Goal: Information Seeking & Learning: Compare options

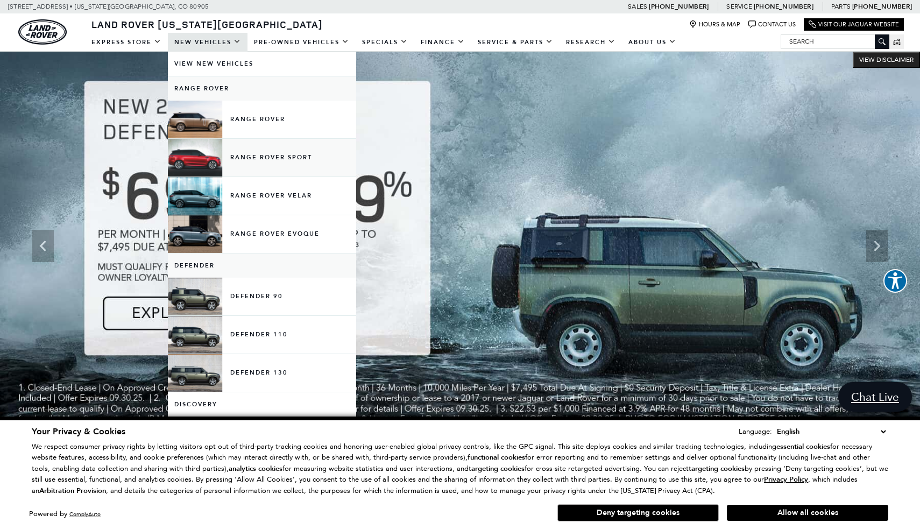
click at [282, 158] on link "Range Rover Sport" at bounding box center [262, 158] width 188 height 38
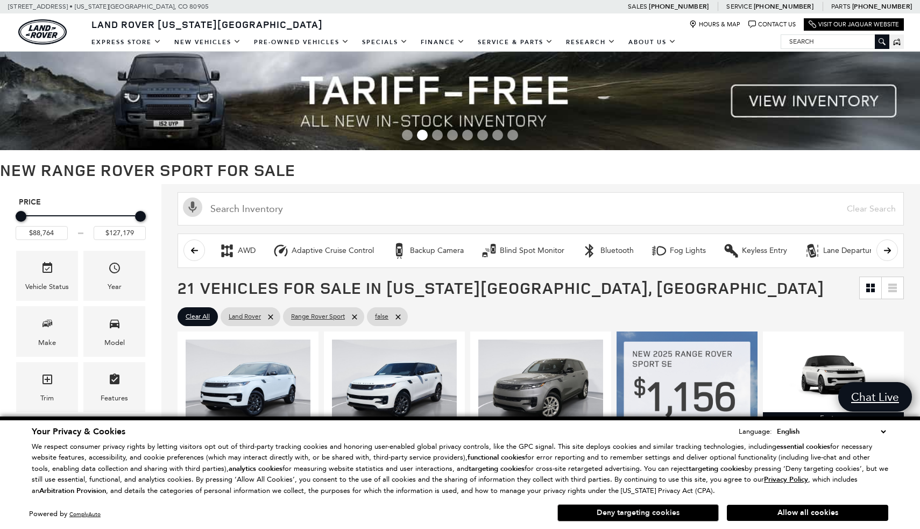
click at [644, 515] on button "Deny targeting cookies" at bounding box center [637, 512] width 161 height 17
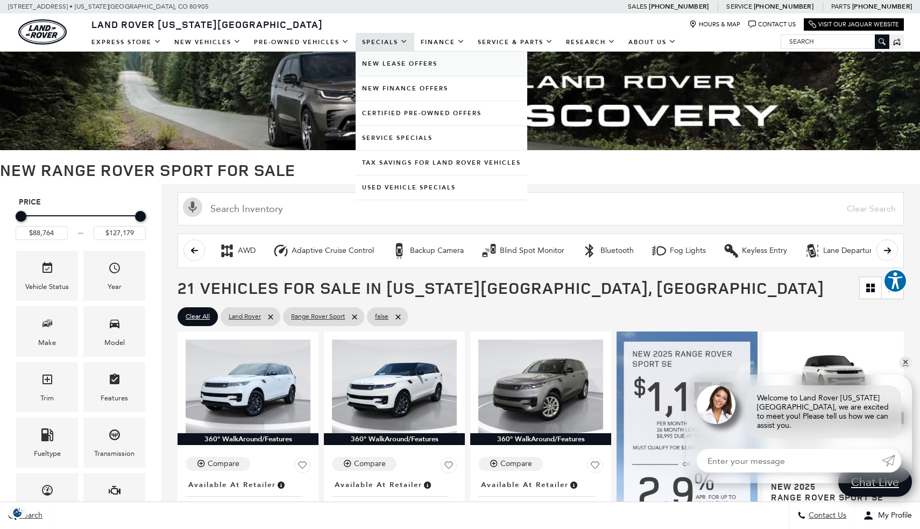
click at [401, 63] on link "New Lease Offers" at bounding box center [441, 64] width 172 height 24
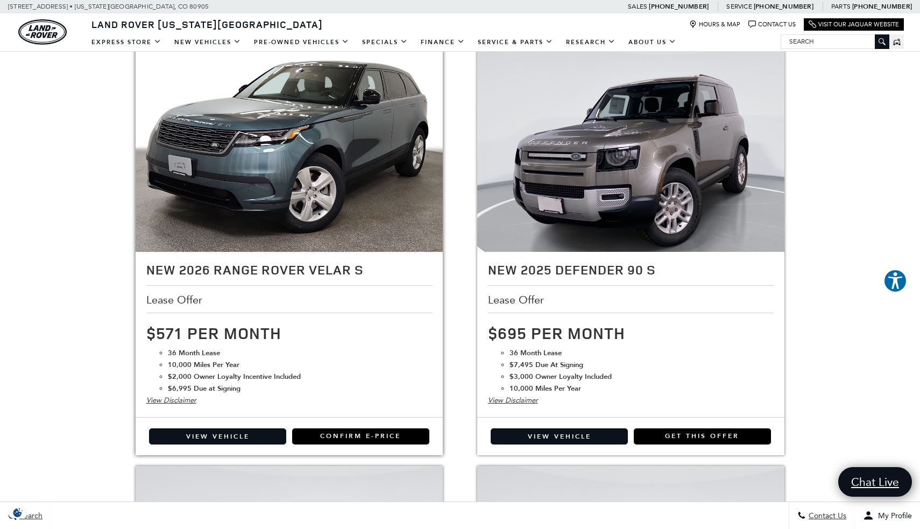
scroll to position [640, 0]
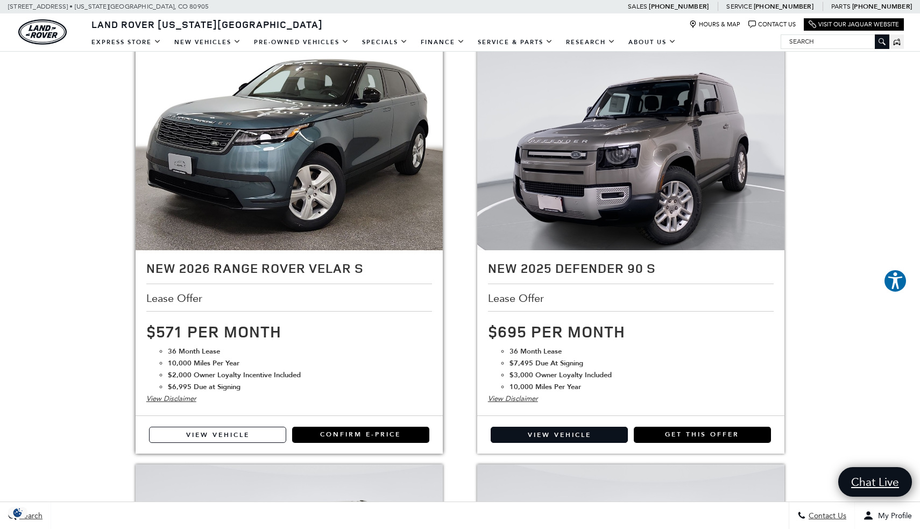
click at [238, 433] on link "View Vehicle" at bounding box center [217, 434] width 137 height 16
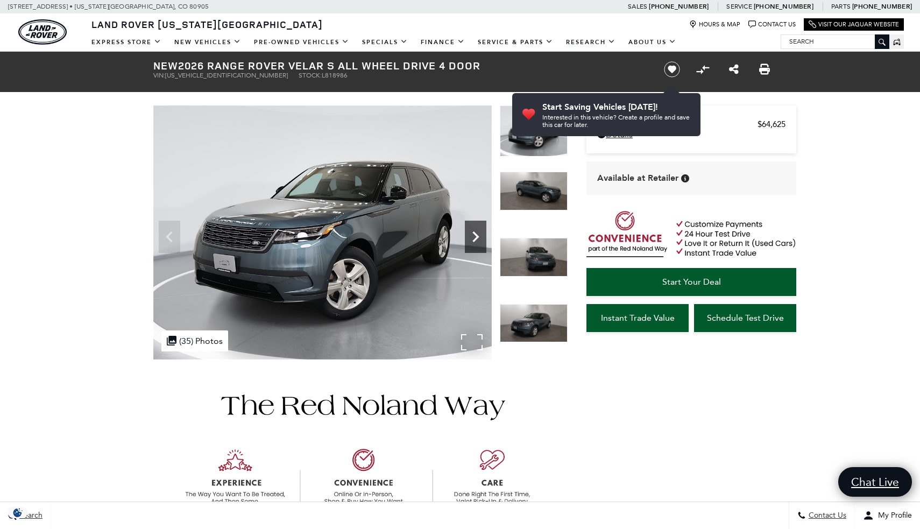
click at [475, 239] on icon "Next" at bounding box center [475, 236] width 6 height 11
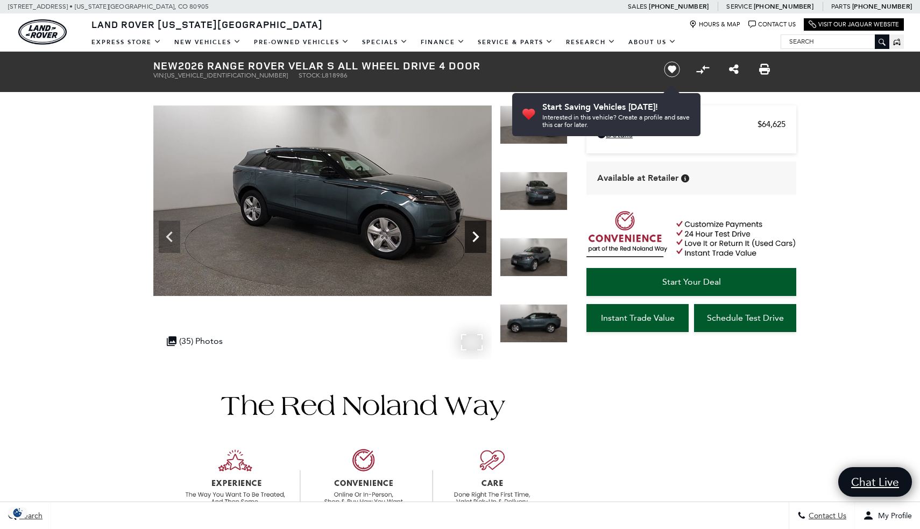
click at [475, 239] on icon "Next" at bounding box center [475, 236] width 6 height 11
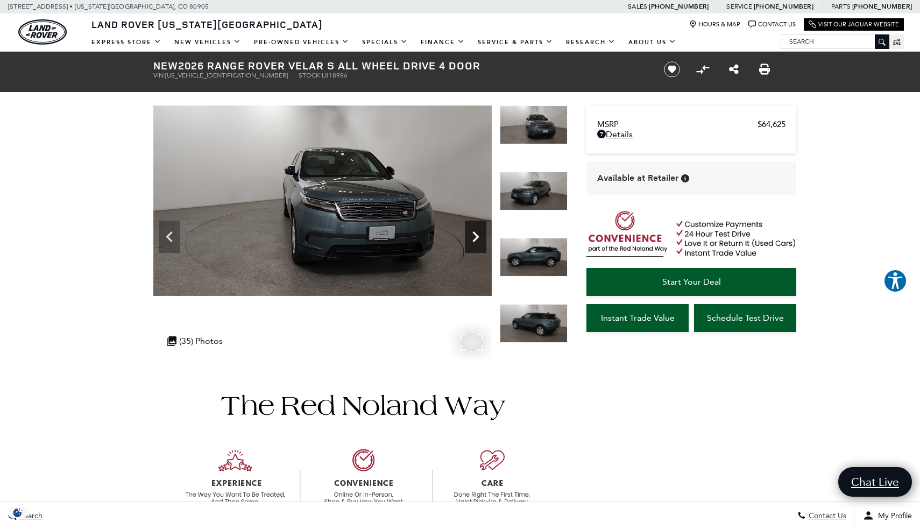
click at [475, 239] on icon "Next" at bounding box center [475, 236] width 6 height 11
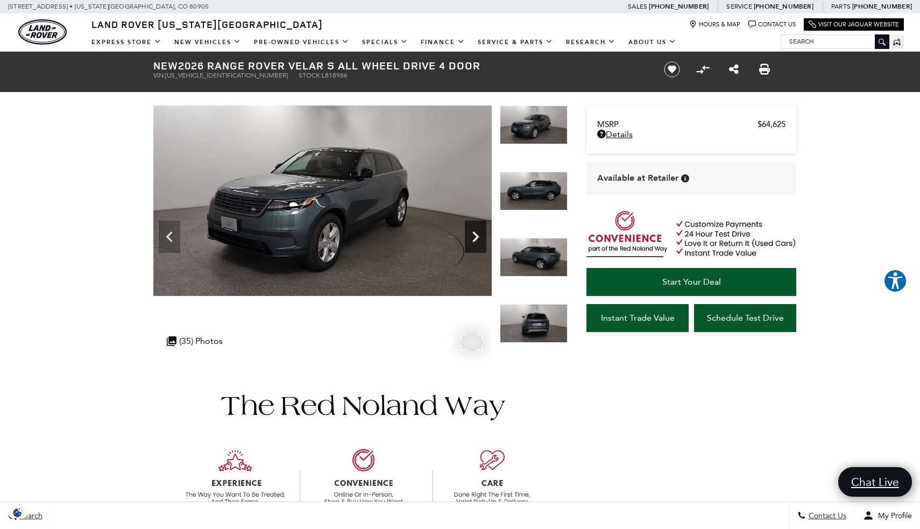
click at [475, 239] on icon "Next" at bounding box center [475, 236] width 6 height 11
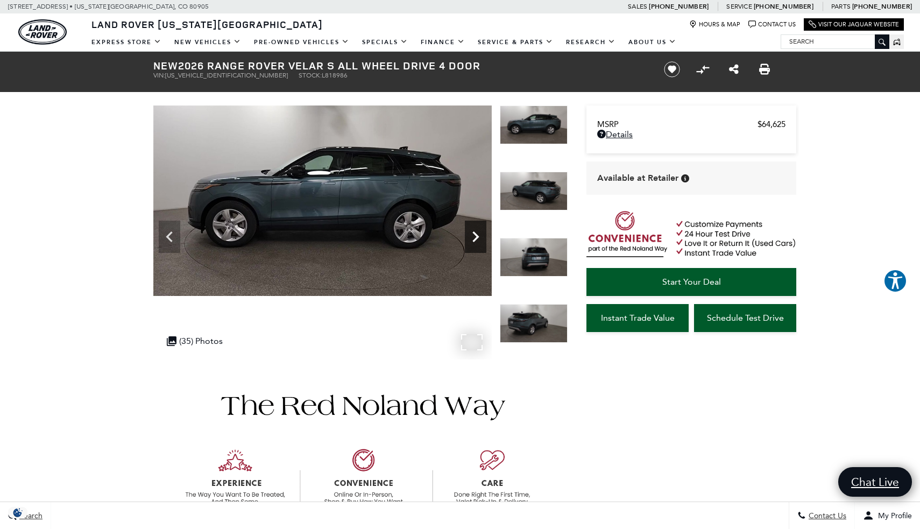
click at [475, 239] on icon "Next" at bounding box center [475, 236] width 6 height 11
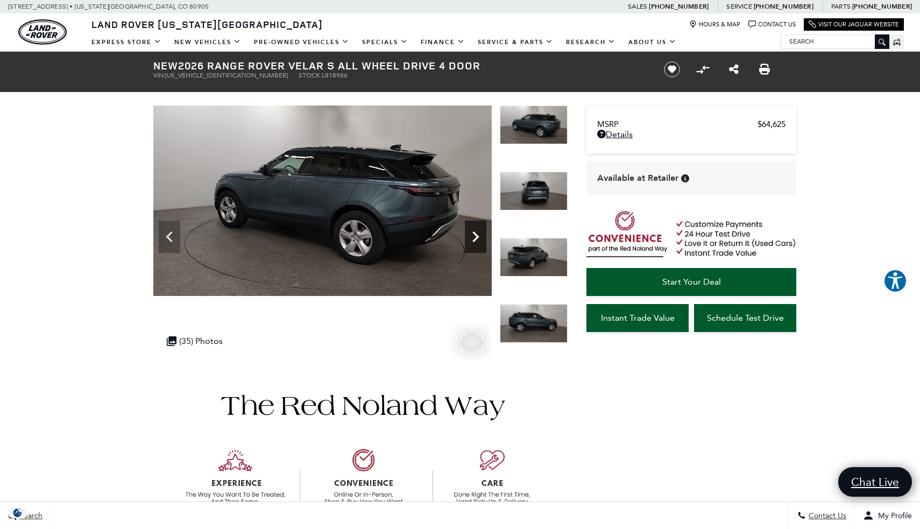
click at [475, 239] on icon "Next" at bounding box center [475, 236] width 6 height 11
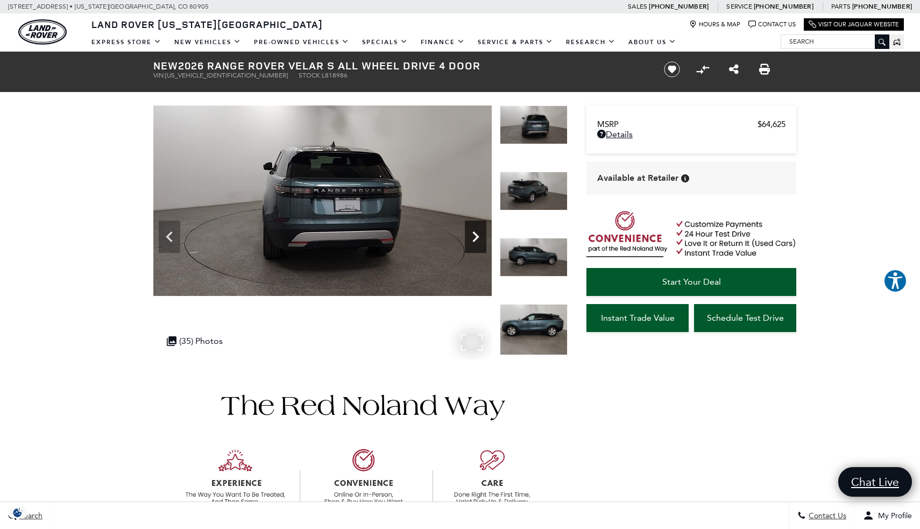
click at [474, 239] on icon "Next" at bounding box center [476, 237] width 22 height 22
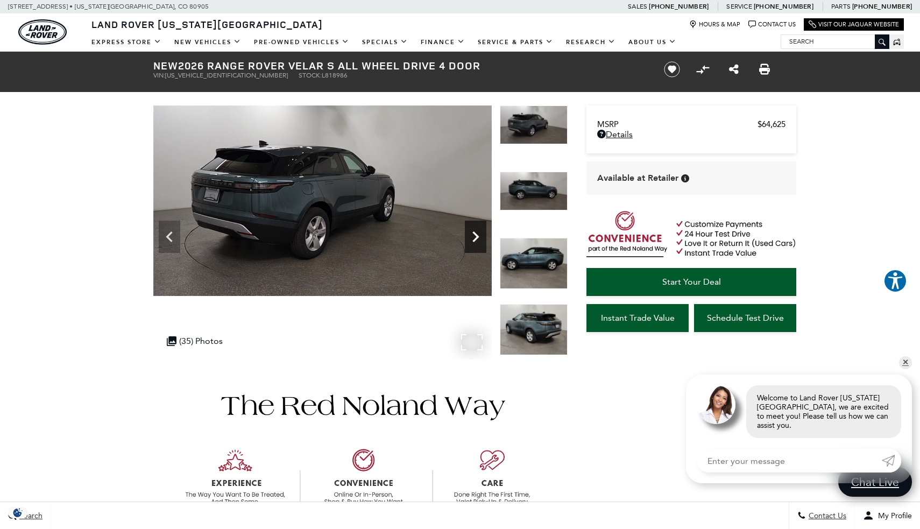
click at [474, 239] on icon "Next" at bounding box center [476, 237] width 22 height 22
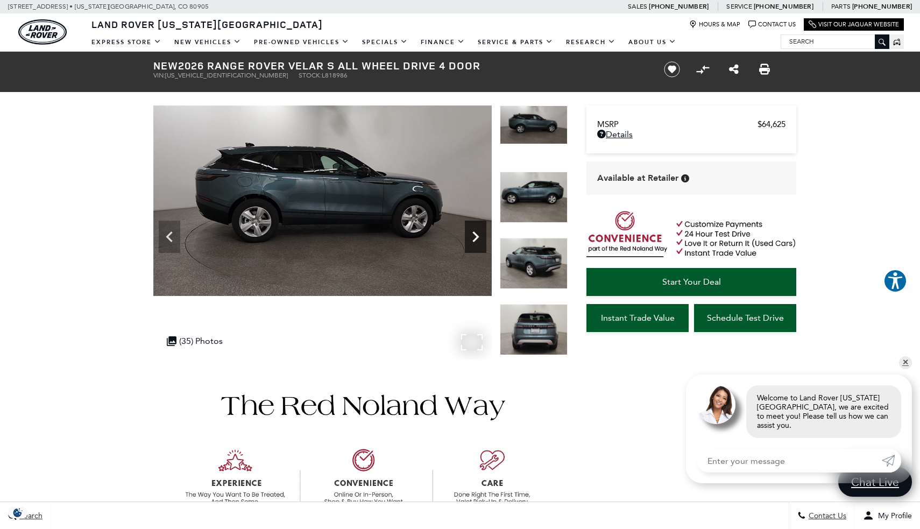
click at [474, 239] on icon "Next" at bounding box center [476, 237] width 22 height 22
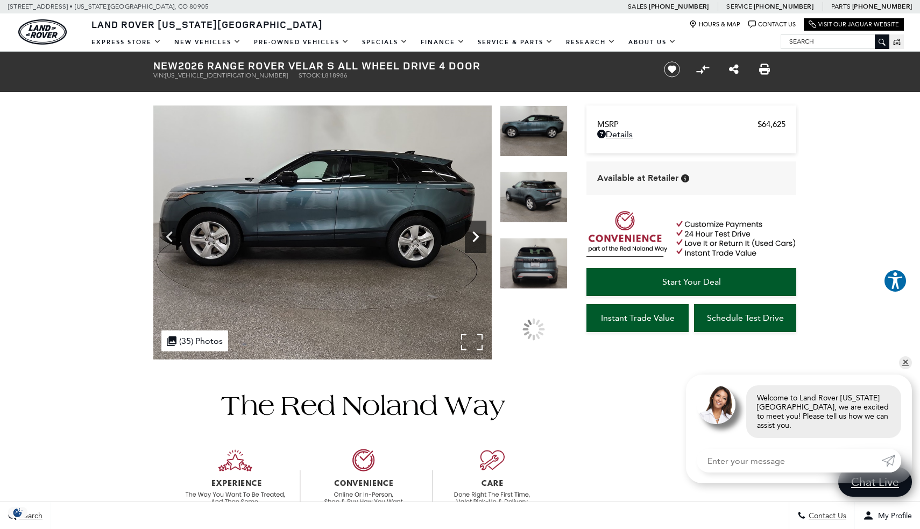
click at [474, 239] on icon "Next" at bounding box center [476, 237] width 22 height 22
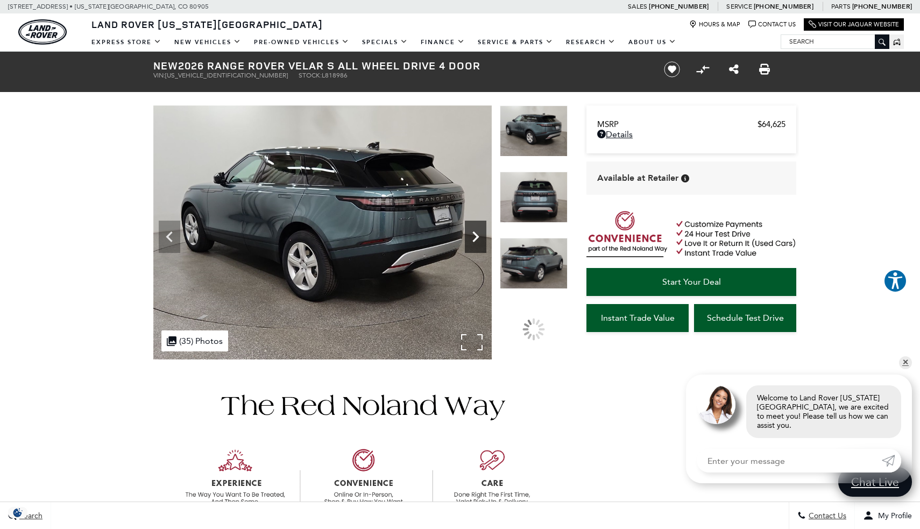
click at [474, 239] on icon "Next" at bounding box center [476, 237] width 22 height 22
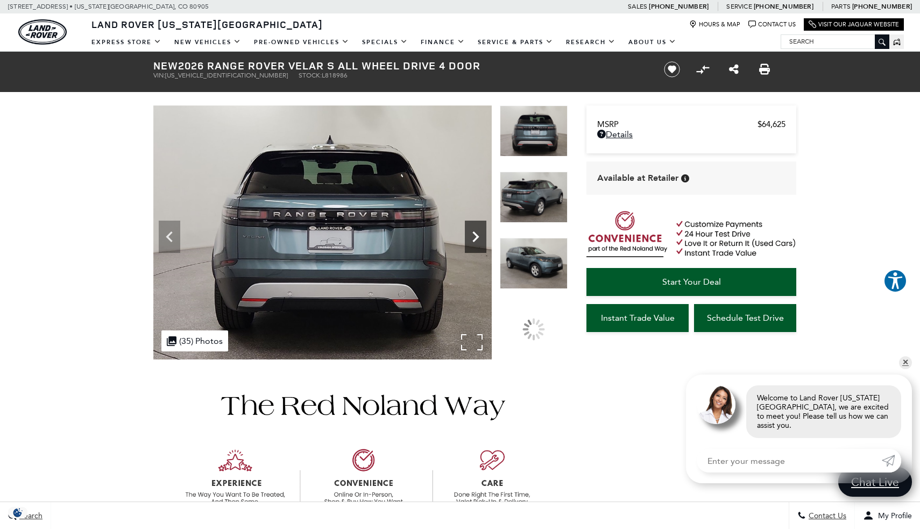
click at [474, 239] on icon "Next" at bounding box center [476, 237] width 22 height 22
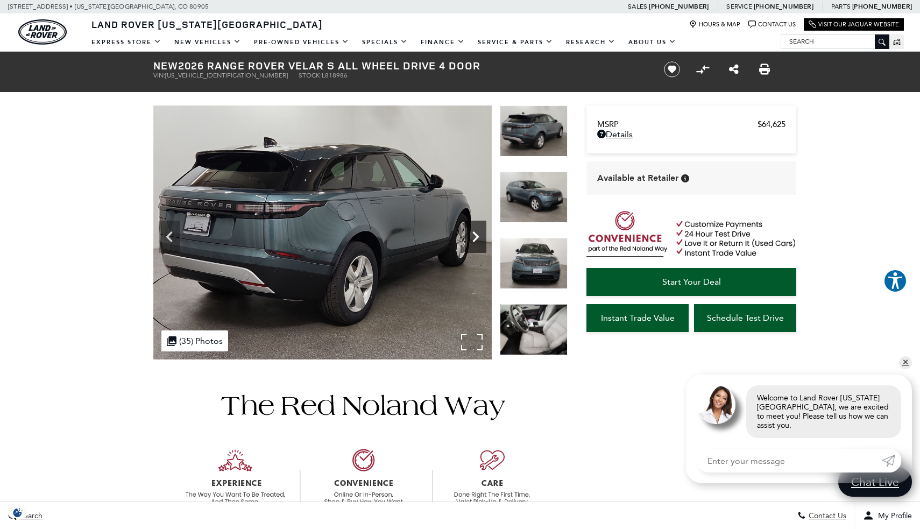
click at [474, 239] on icon "Next" at bounding box center [476, 237] width 22 height 22
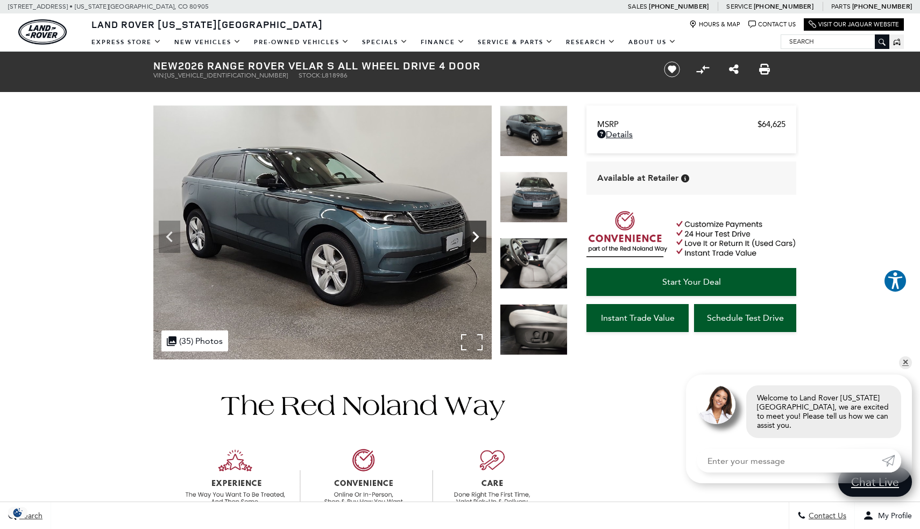
click at [474, 239] on icon "Next" at bounding box center [476, 237] width 22 height 22
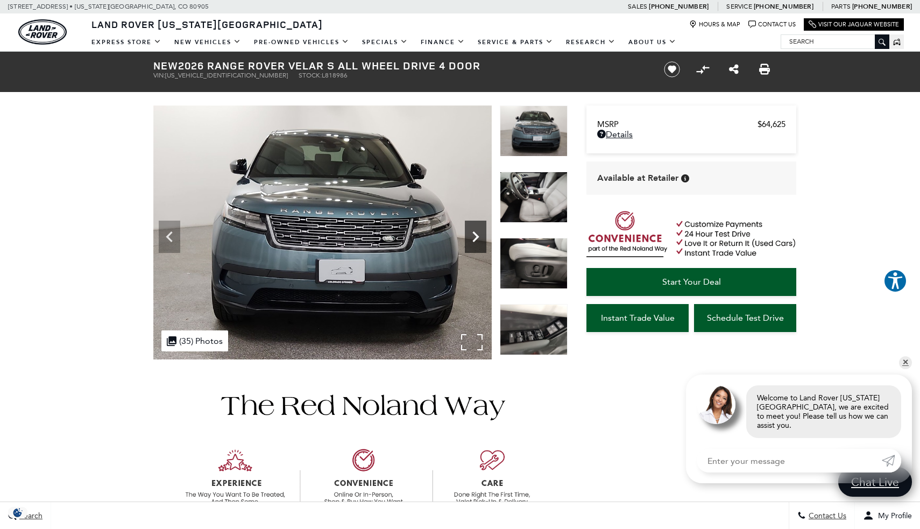
click at [474, 239] on icon "Next" at bounding box center [476, 237] width 22 height 22
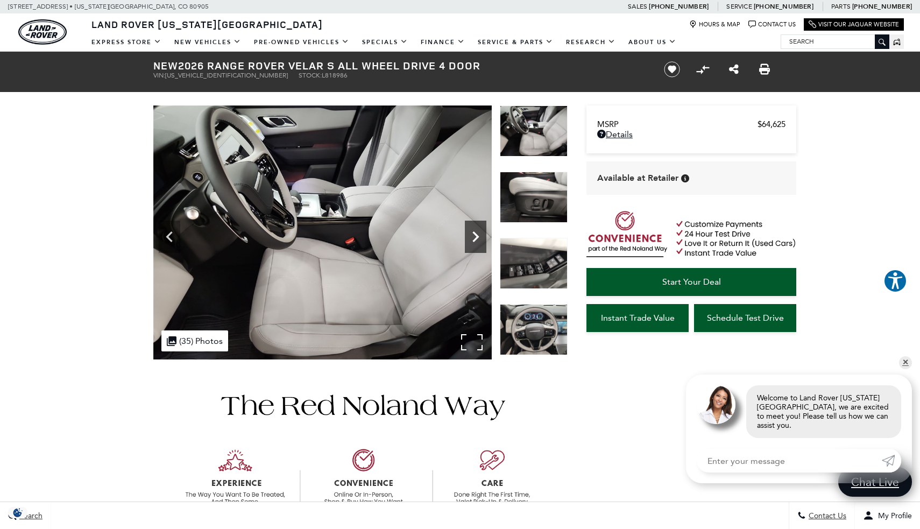
click at [474, 239] on icon "Next" at bounding box center [476, 237] width 22 height 22
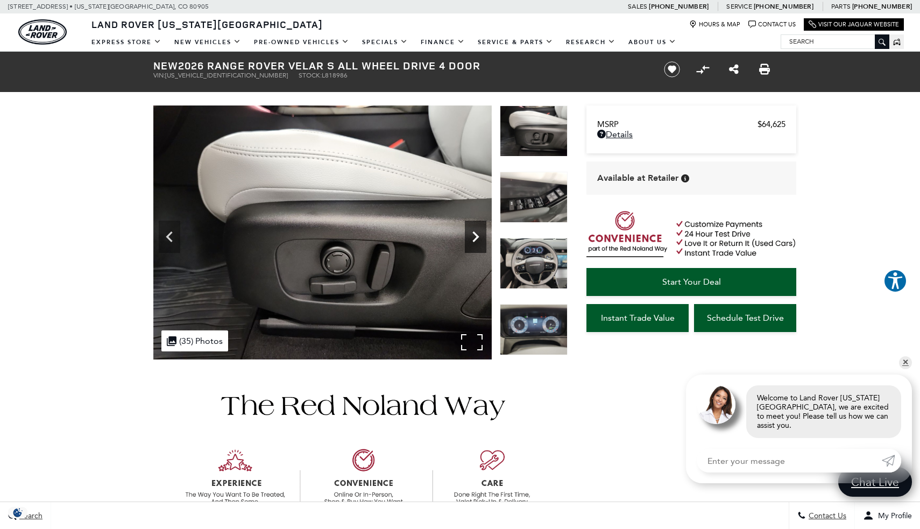
click at [474, 239] on icon "Next" at bounding box center [476, 237] width 22 height 22
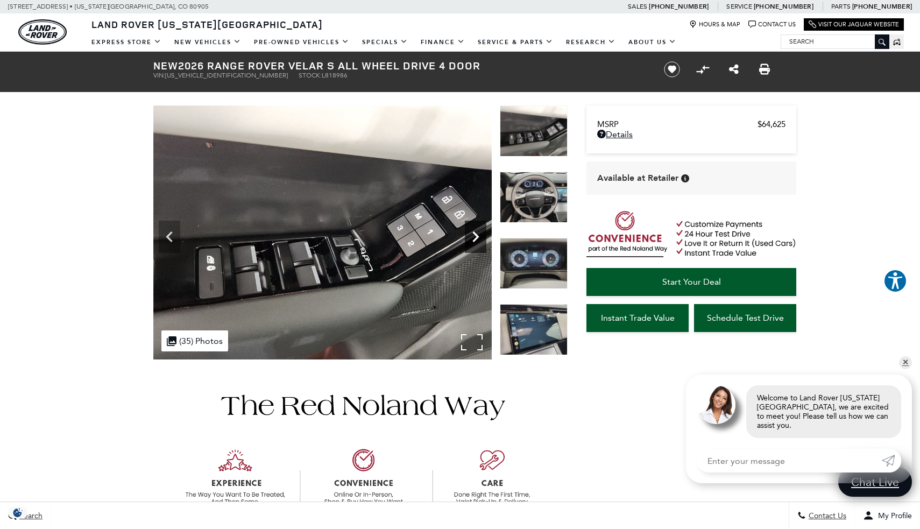
click at [474, 239] on icon "Next" at bounding box center [476, 237] width 22 height 22
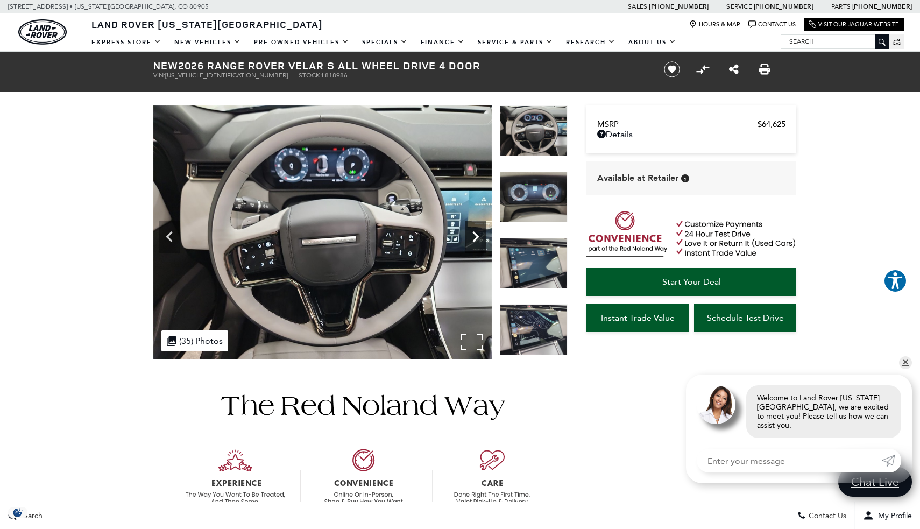
click at [474, 239] on icon "Next" at bounding box center [476, 237] width 22 height 22
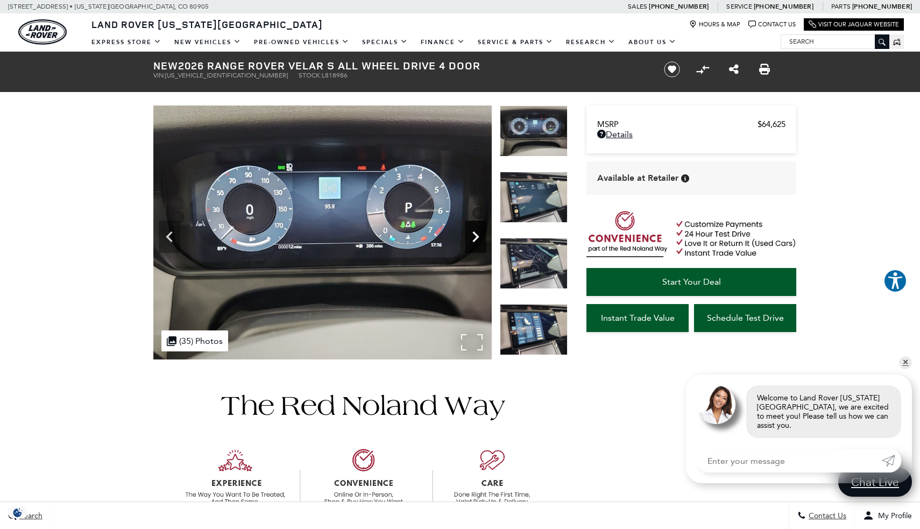
click at [474, 239] on icon "Next" at bounding box center [476, 237] width 22 height 22
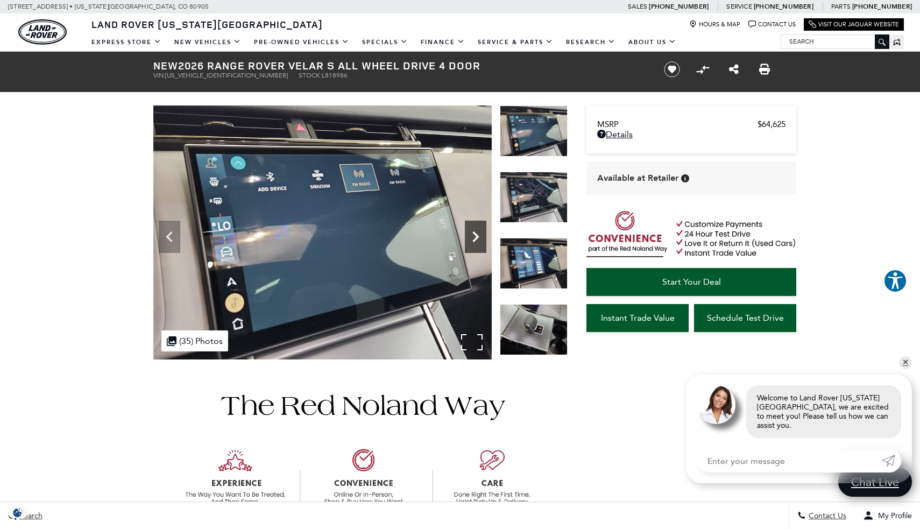
click at [474, 239] on icon "Next" at bounding box center [476, 237] width 22 height 22
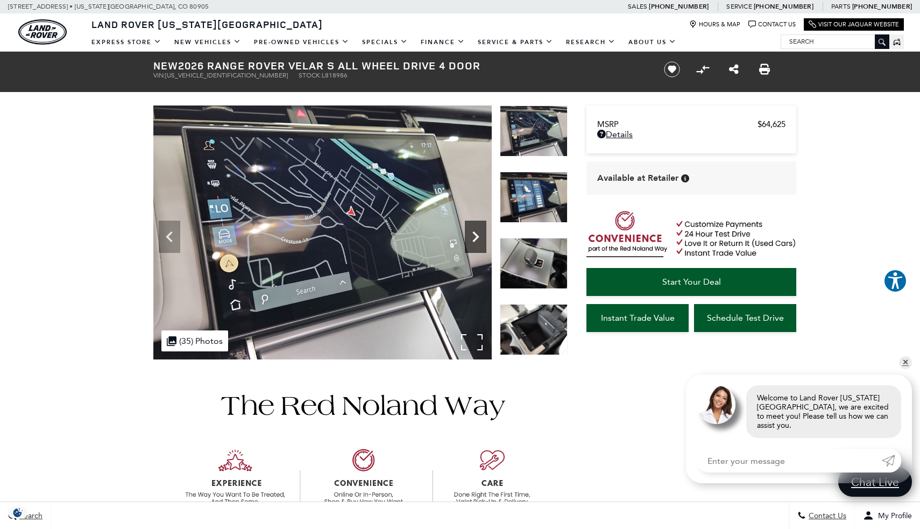
click at [474, 239] on icon "Next" at bounding box center [476, 237] width 22 height 22
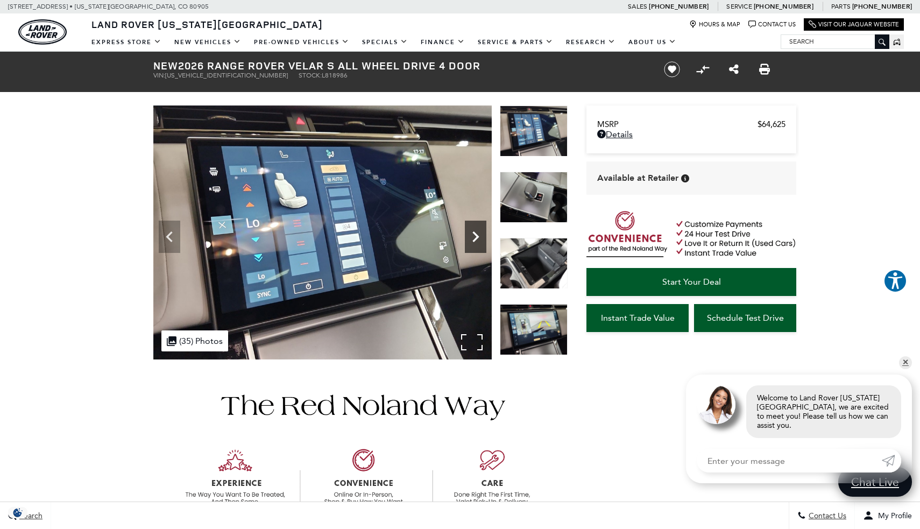
click at [474, 239] on icon "Next" at bounding box center [476, 237] width 22 height 22
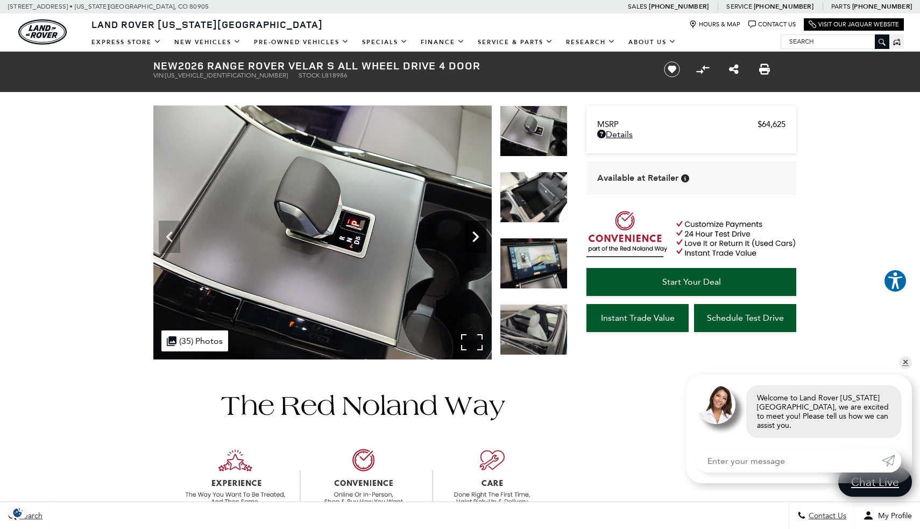
click at [474, 239] on icon "Next" at bounding box center [476, 237] width 22 height 22
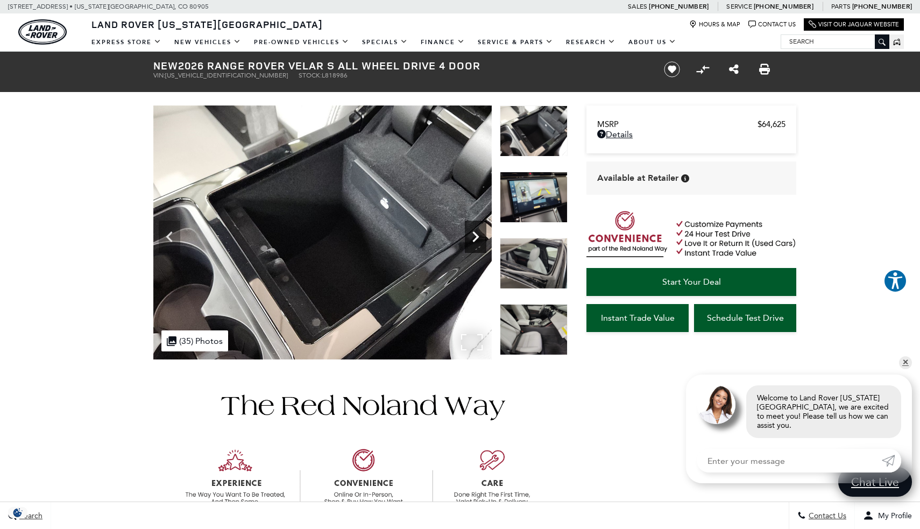
click at [474, 239] on icon "Next" at bounding box center [476, 237] width 22 height 22
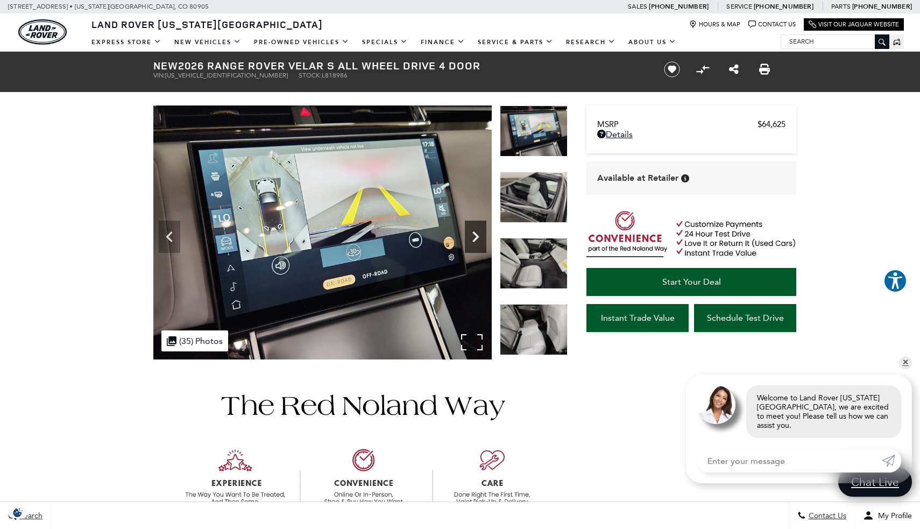
click at [474, 239] on icon "Next" at bounding box center [476, 237] width 22 height 22
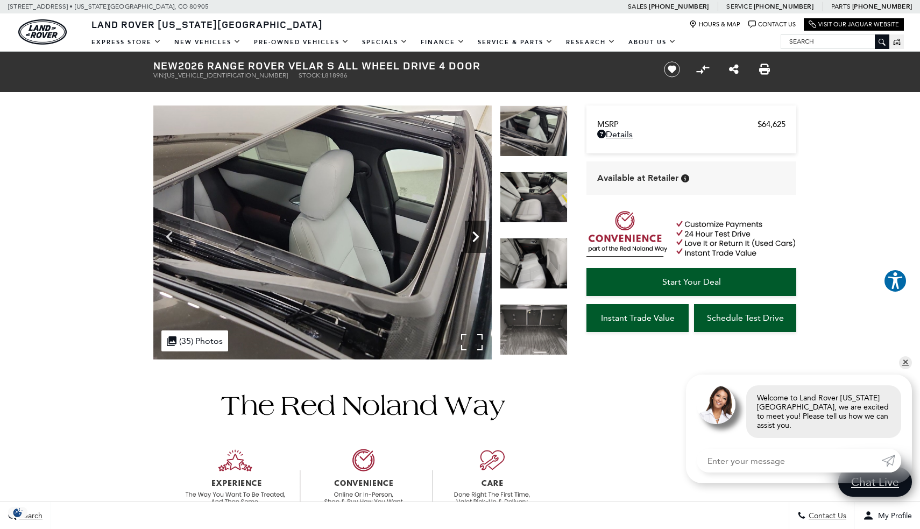
click at [474, 239] on icon "Next" at bounding box center [476, 237] width 22 height 22
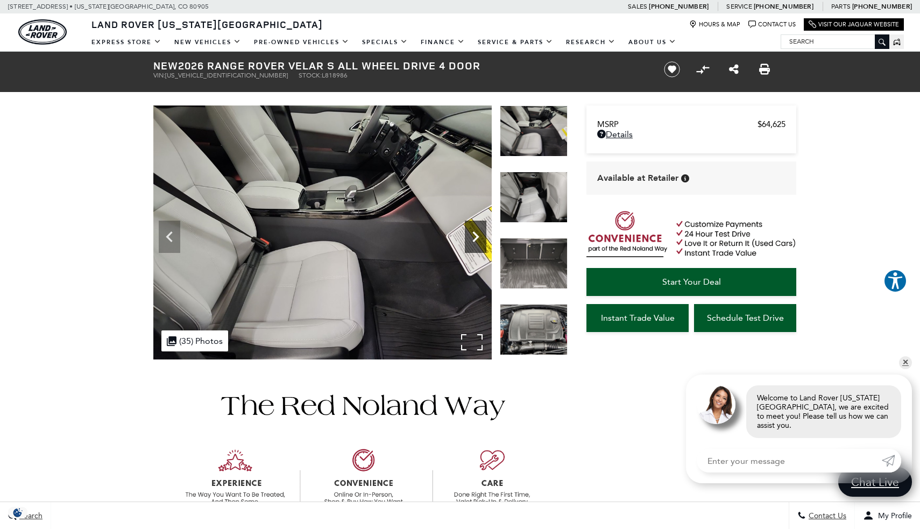
click at [474, 239] on icon "Next" at bounding box center [476, 237] width 22 height 22
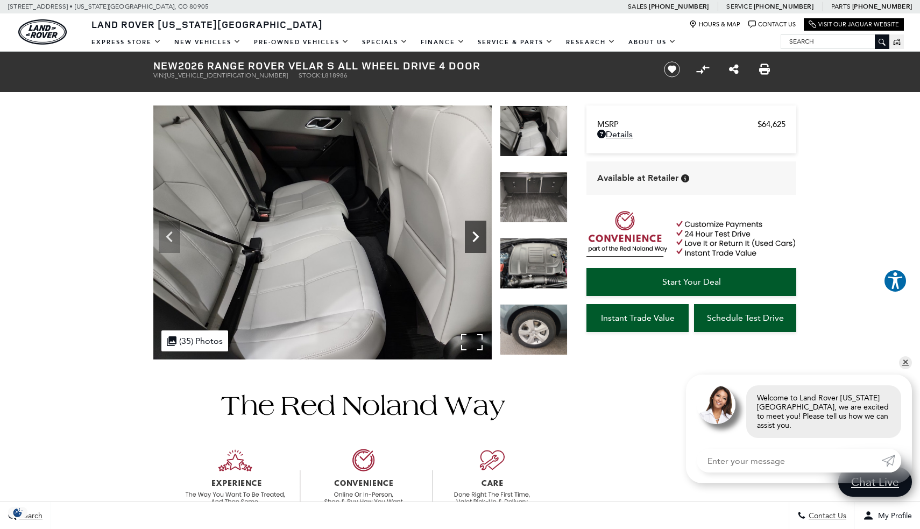
click at [474, 239] on icon "Next" at bounding box center [476, 237] width 22 height 22
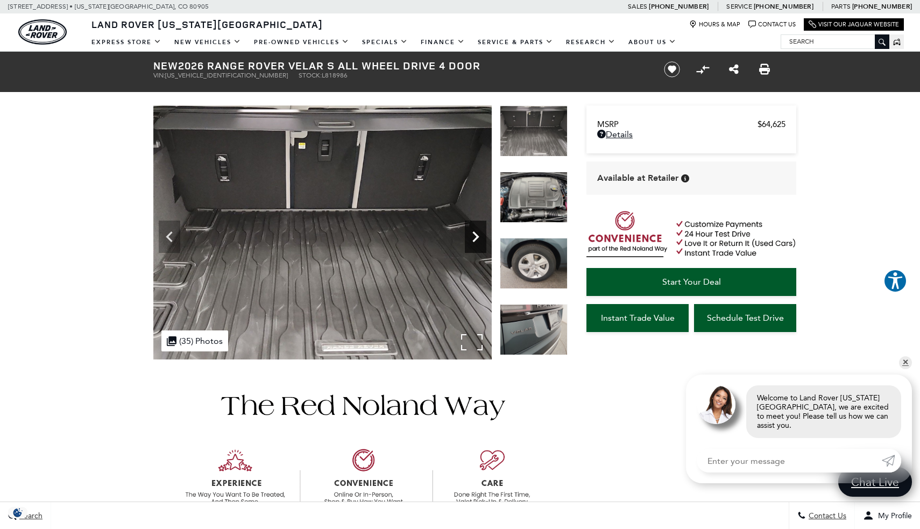
click at [474, 239] on icon "Next" at bounding box center [476, 237] width 22 height 22
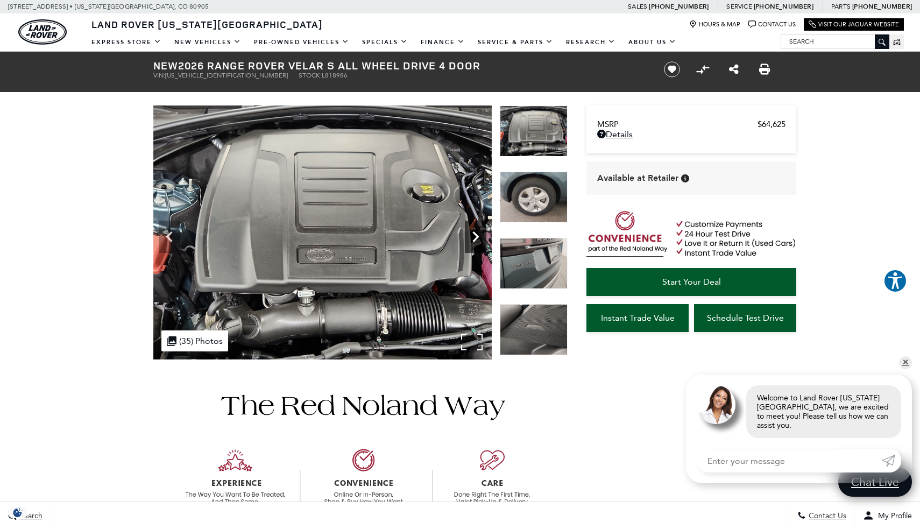
click at [474, 239] on icon "Next" at bounding box center [476, 237] width 22 height 22
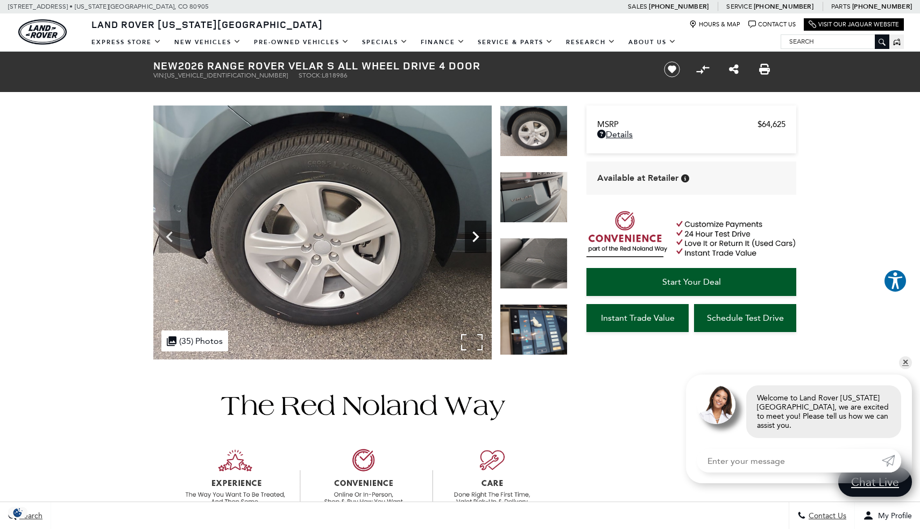
click at [474, 239] on icon "Next" at bounding box center [476, 237] width 22 height 22
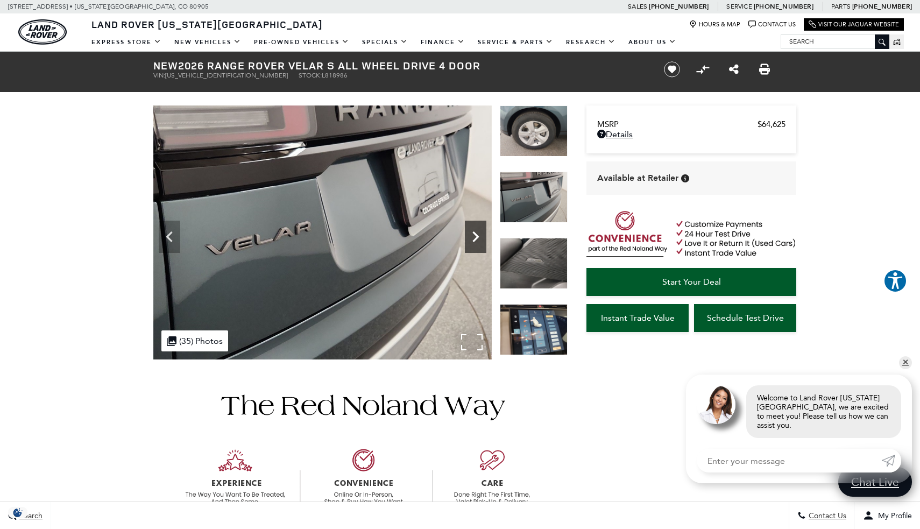
click at [474, 239] on icon "Next" at bounding box center [476, 237] width 22 height 22
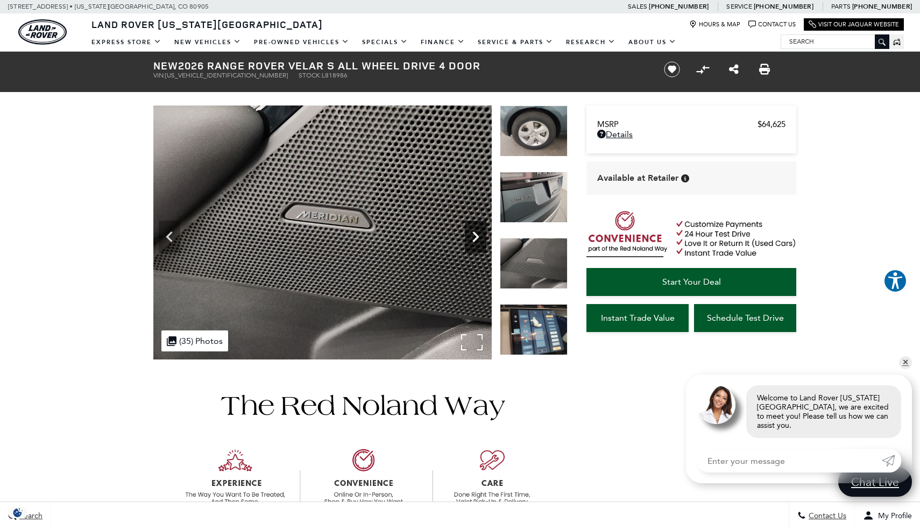
click at [474, 239] on icon "Next" at bounding box center [476, 237] width 22 height 22
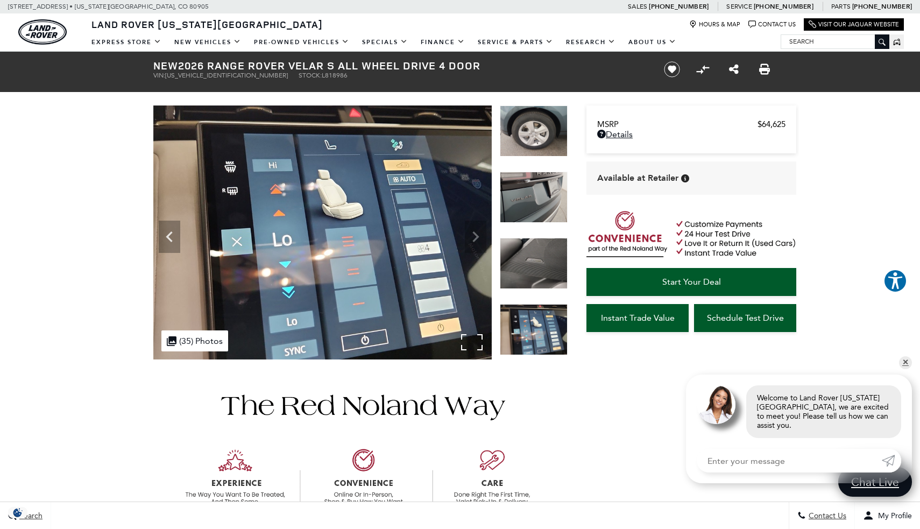
click at [474, 239] on img at bounding box center [322, 232] width 338 height 254
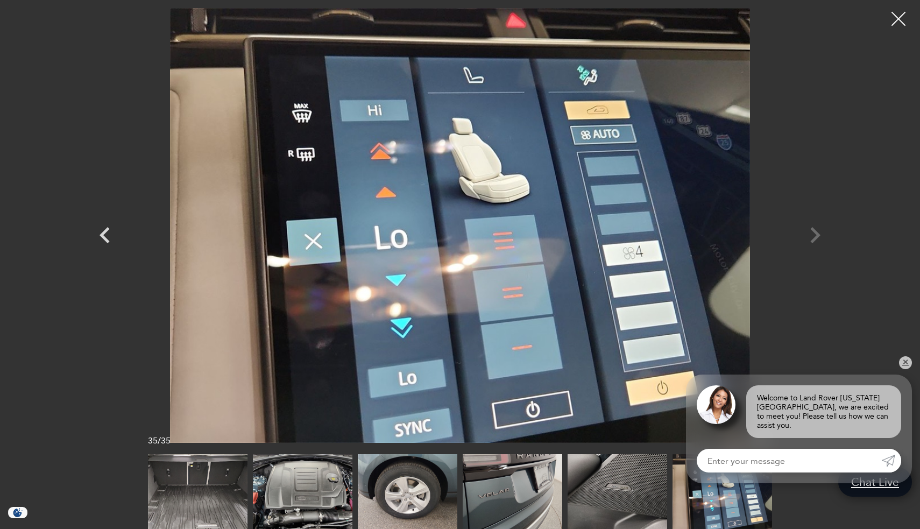
click at [899, 22] on div at bounding box center [898, 19] width 28 height 28
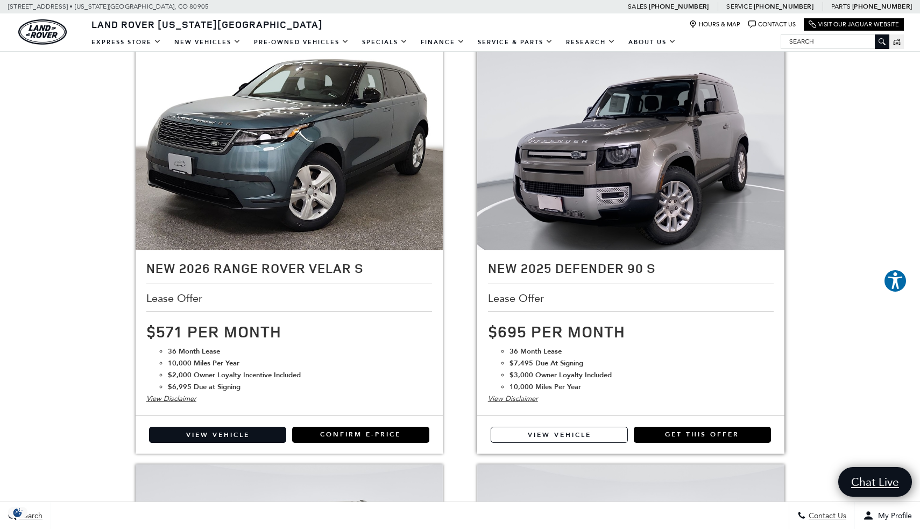
click at [551, 426] on link "View Vehicle" at bounding box center [558, 434] width 137 height 16
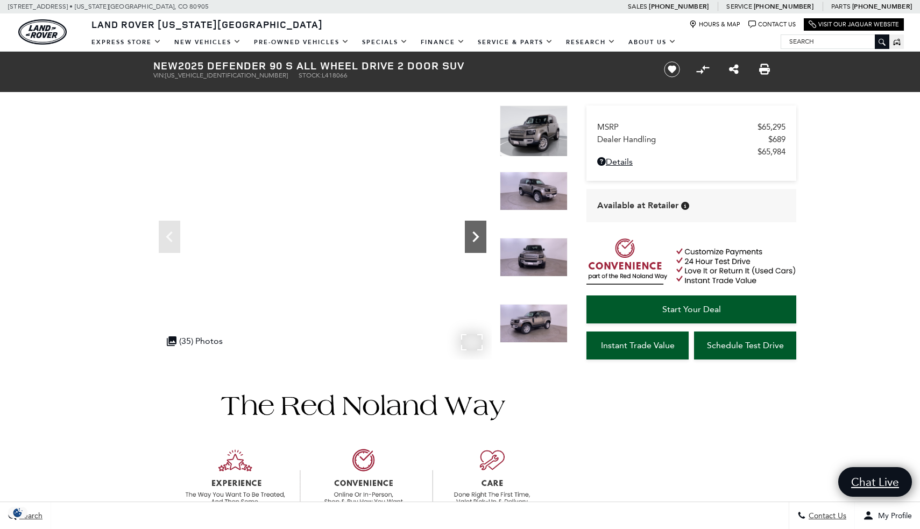
click at [472, 235] on icon "Next" at bounding box center [476, 237] width 22 height 22
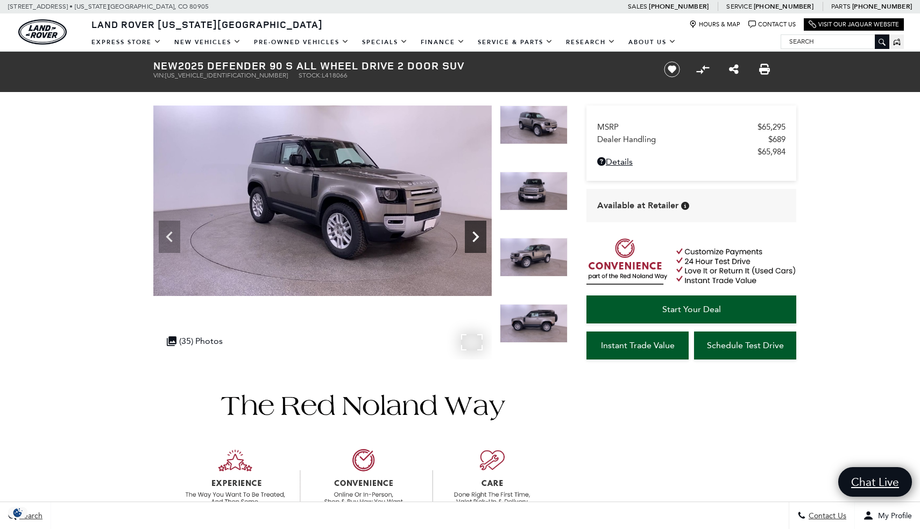
click at [472, 234] on icon "Next" at bounding box center [476, 237] width 22 height 22
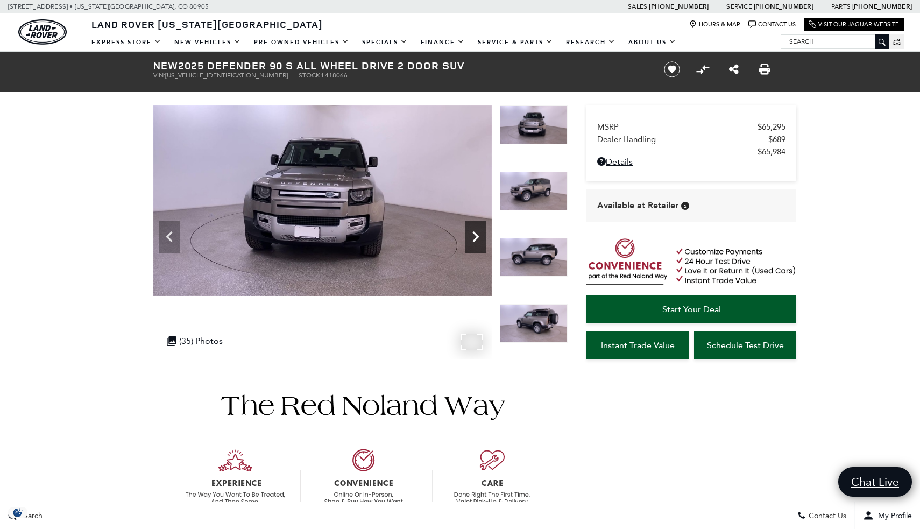
click at [474, 230] on icon "Next" at bounding box center [476, 237] width 22 height 22
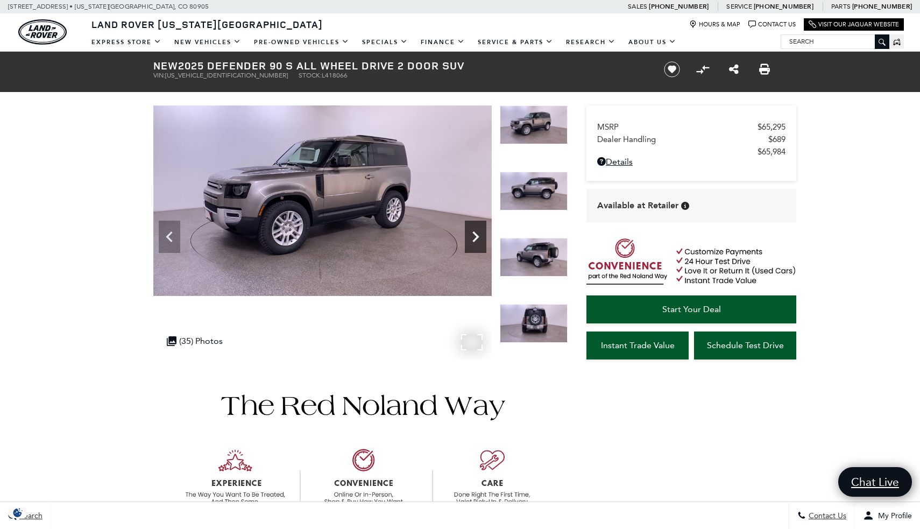
click at [474, 230] on icon "Next" at bounding box center [476, 237] width 22 height 22
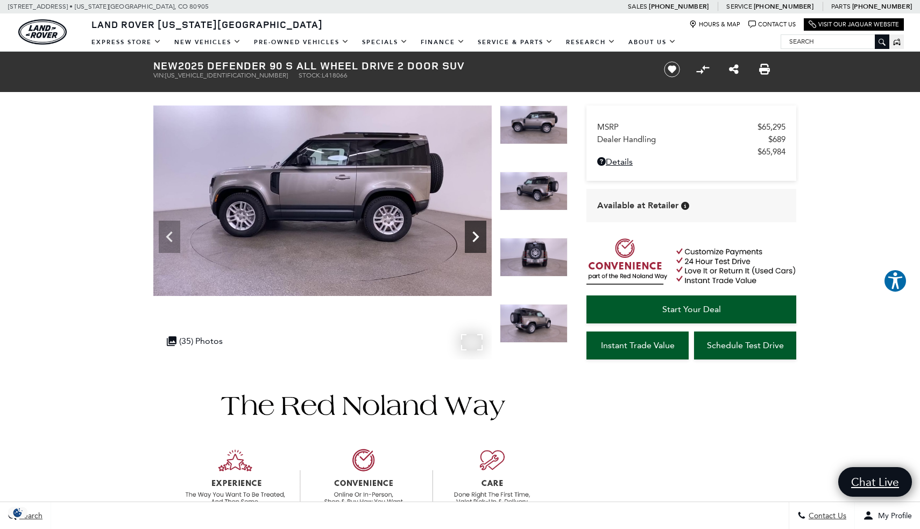
click at [474, 230] on icon "Next" at bounding box center [476, 237] width 22 height 22
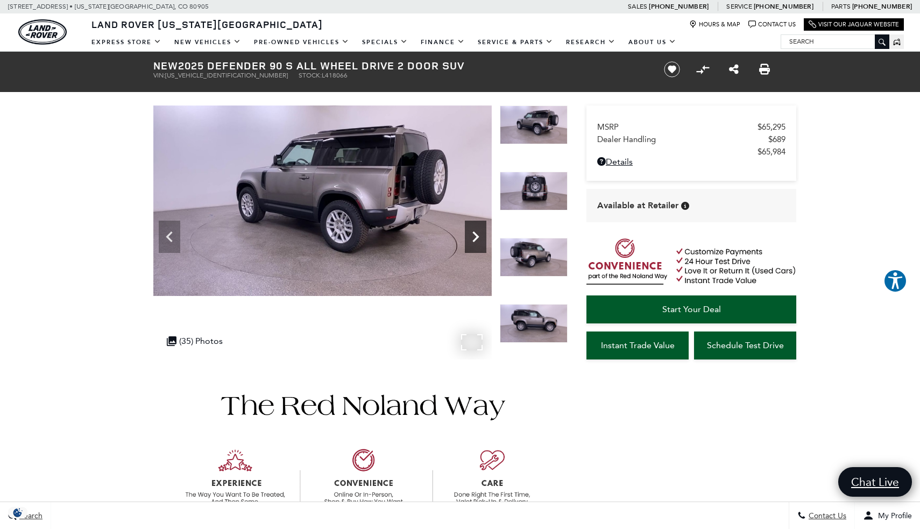
click at [474, 230] on icon "Next" at bounding box center [476, 237] width 22 height 22
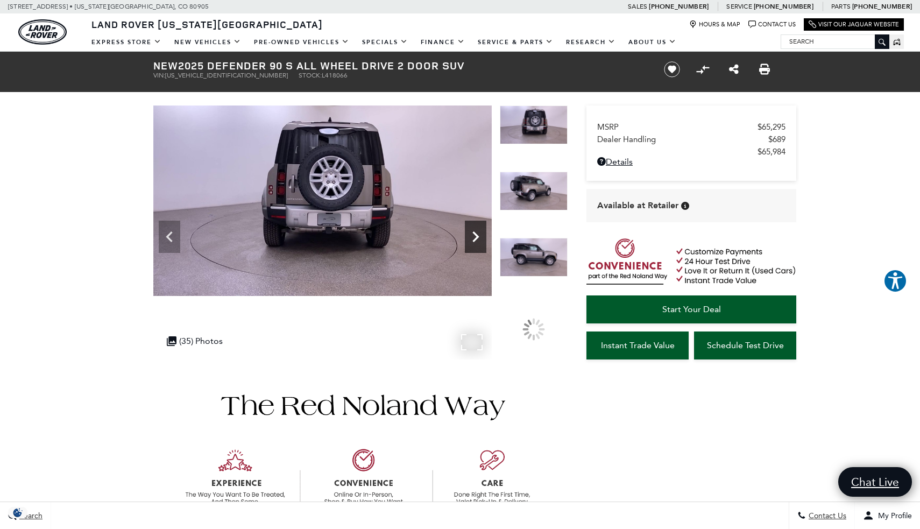
click at [474, 230] on icon "Next" at bounding box center [476, 237] width 22 height 22
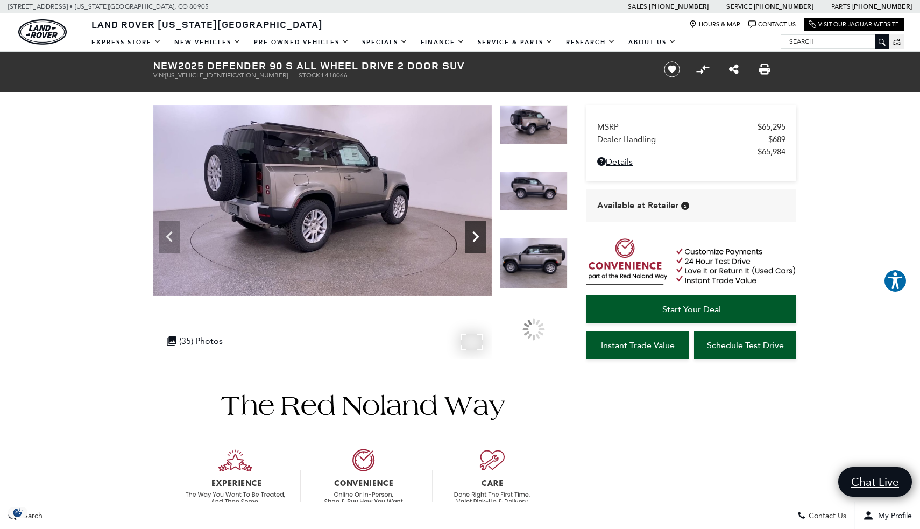
click at [474, 230] on icon "Next" at bounding box center [476, 237] width 22 height 22
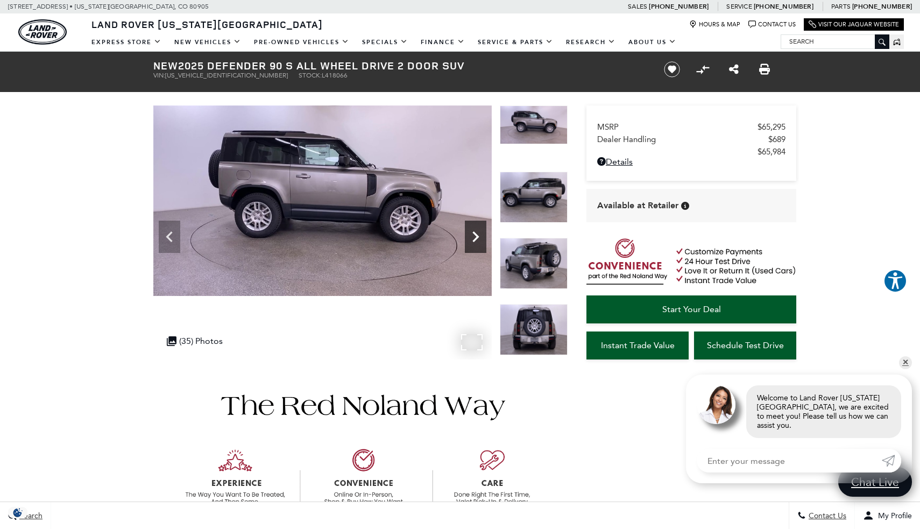
click at [474, 230] on icon "Next" at bounding box center [476, 237] width 22 height 22
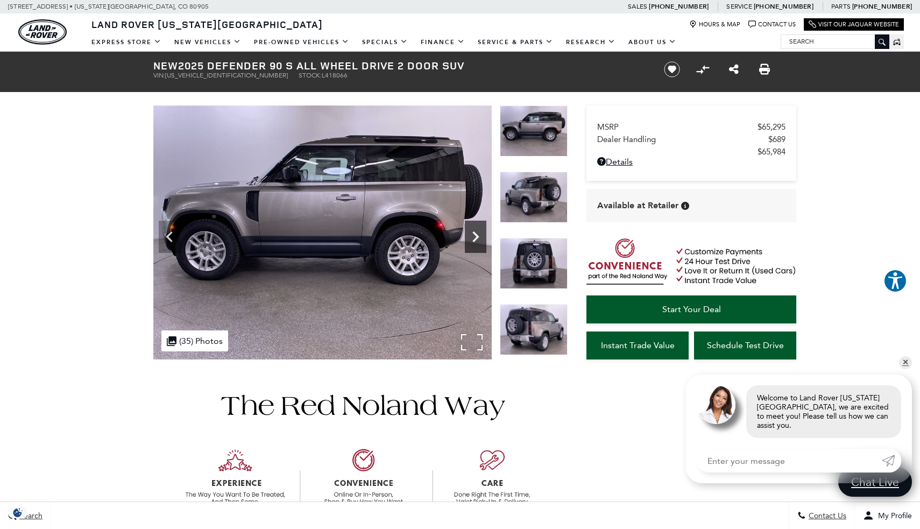
click at [474, 230] on icon "Next" at bounding box center [476, 237] width 22 height 22
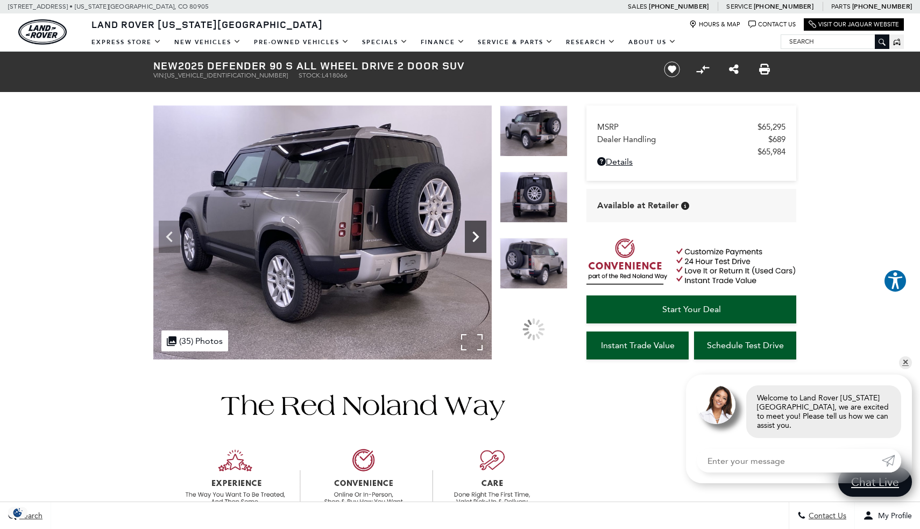
click at [474, 230] on icon "Next" at bounding box center [476, 237] width 22 height 22
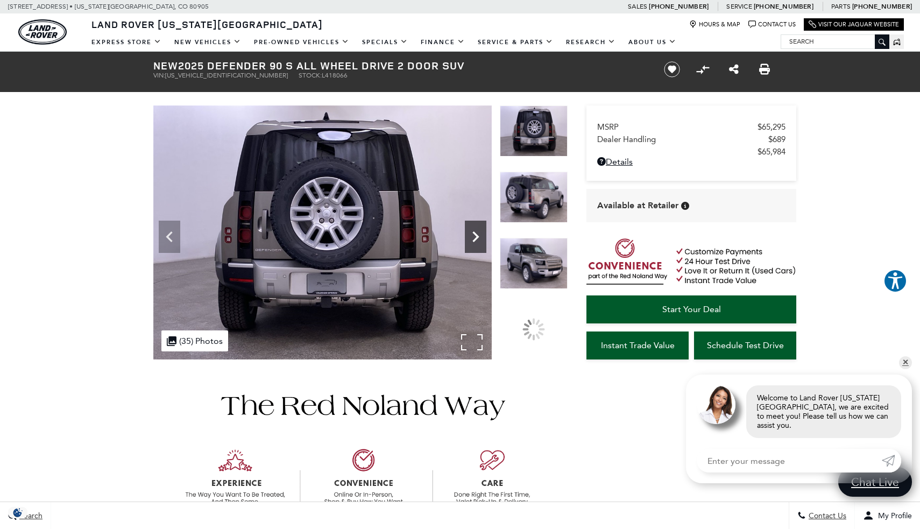
click at [474, 230] on icon "Next" at bounding box center [476, 237] width 22 height 22
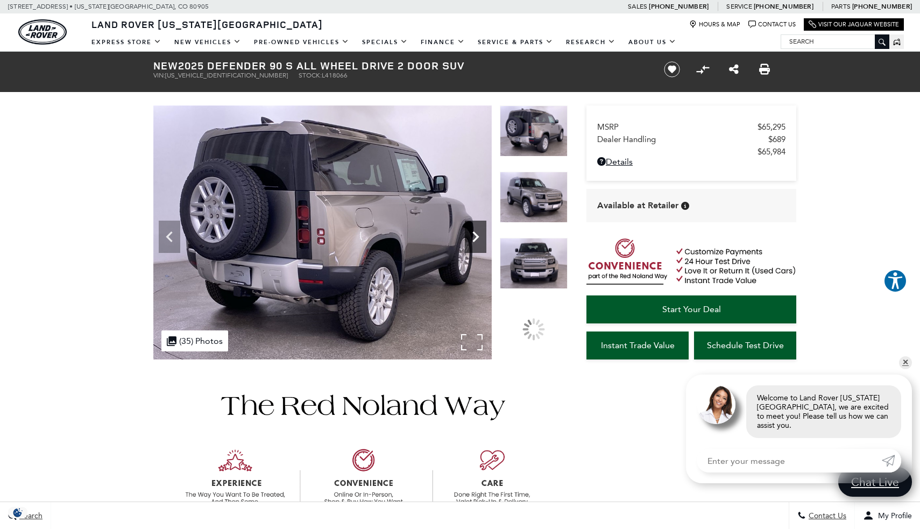
click at [474, 230] on icon "Next" at bounding box center [476, 237] width 22 height 22
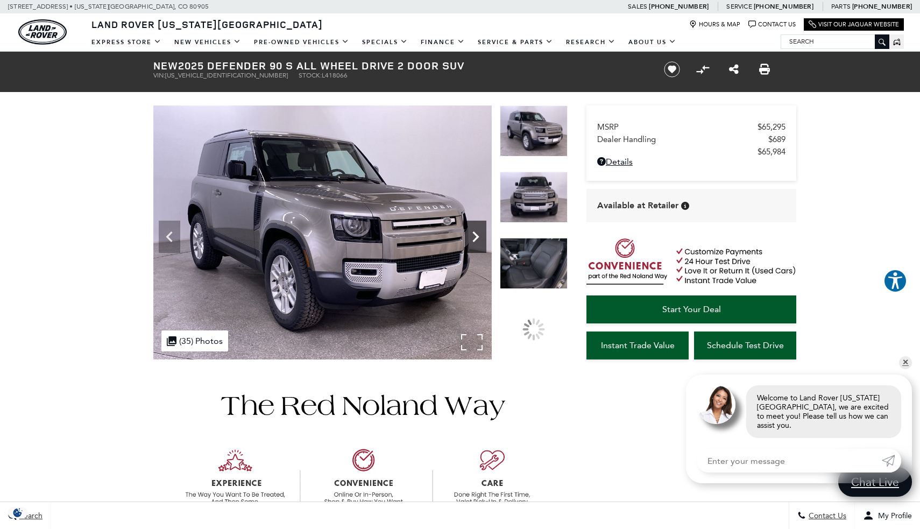
click at [474, 230] on icon "Next" at bounding box center [476, 237] width 22 height 22
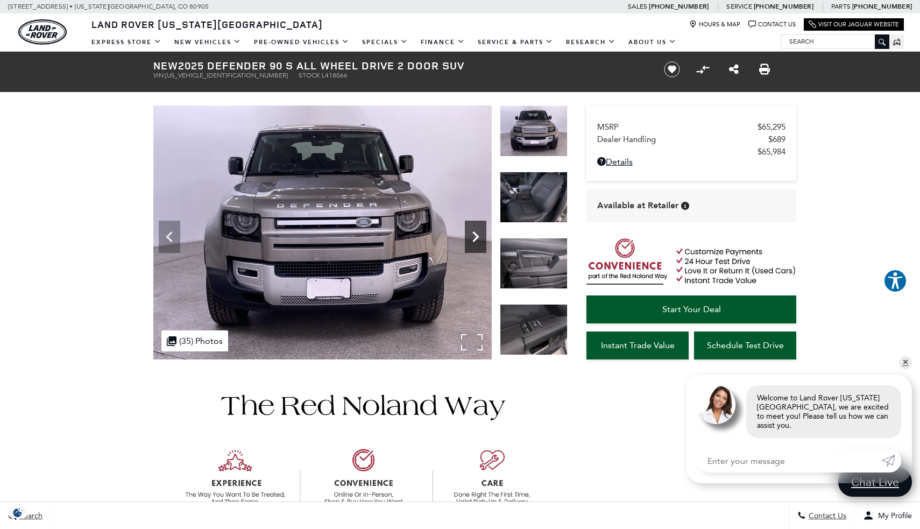
click at [474, 230] on icon "Next" at bounding box center [476, 237] width 22 height 22
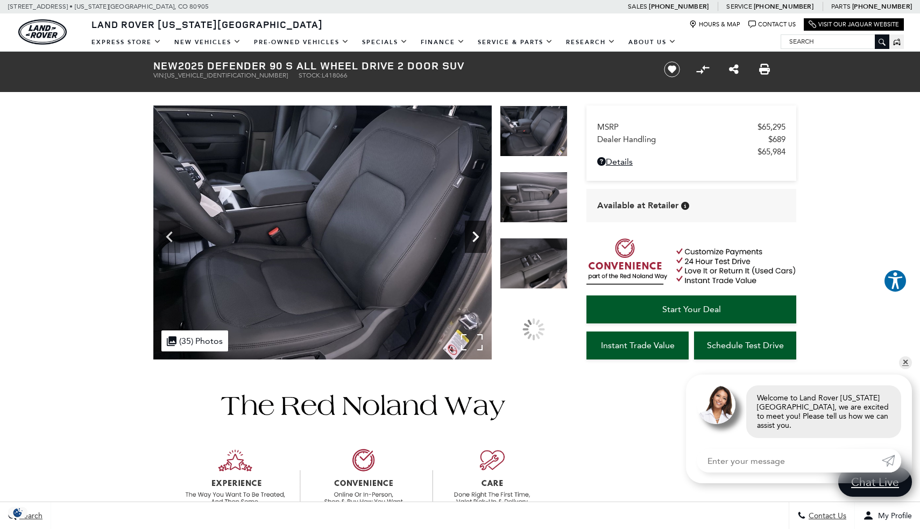
click at [474, 230] on icon "Next" at bounding box center [476, 237] width 22 height 22
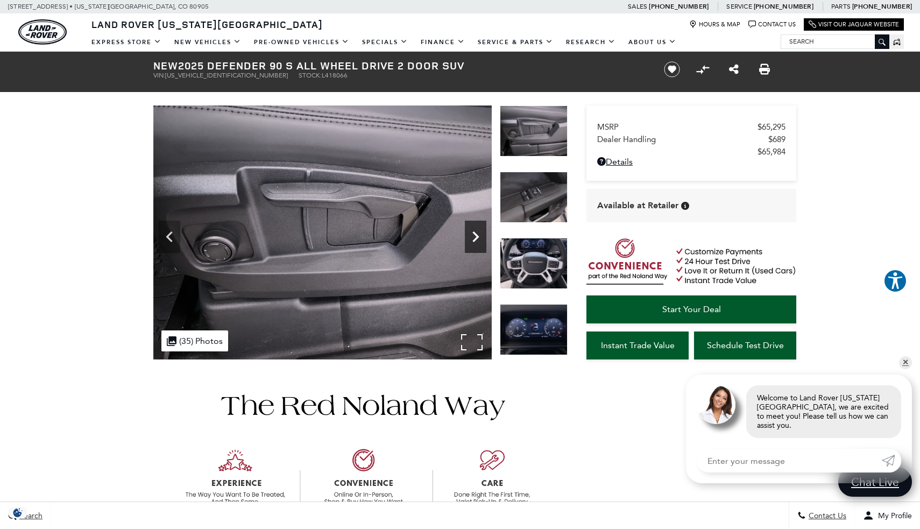
click at [474, 230] on icon "Next" at bounding box center [476, 237] width 22 height 22
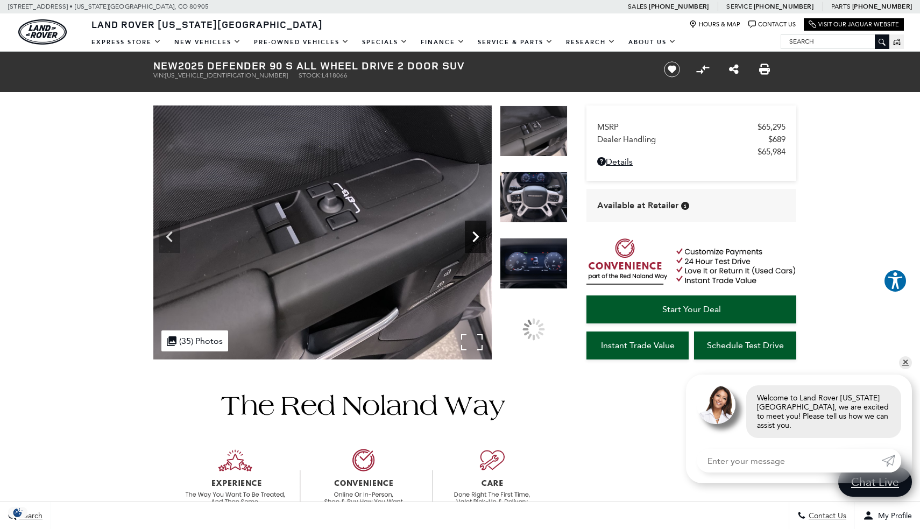
click at [474, 230] on icon "Next" at bounding box center [476, 237] width 22 height 22
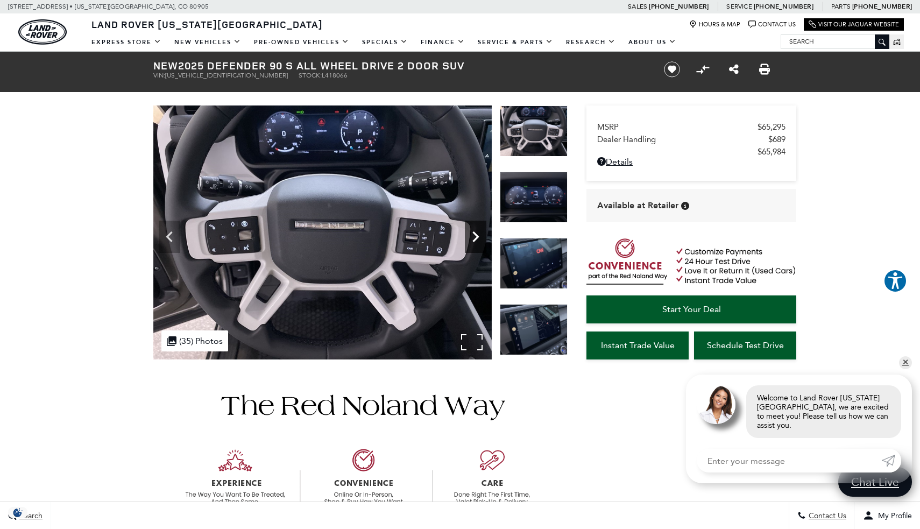
click at [474, 230] on icon "Next" at bounding box center [476, 237] width 22 height 22
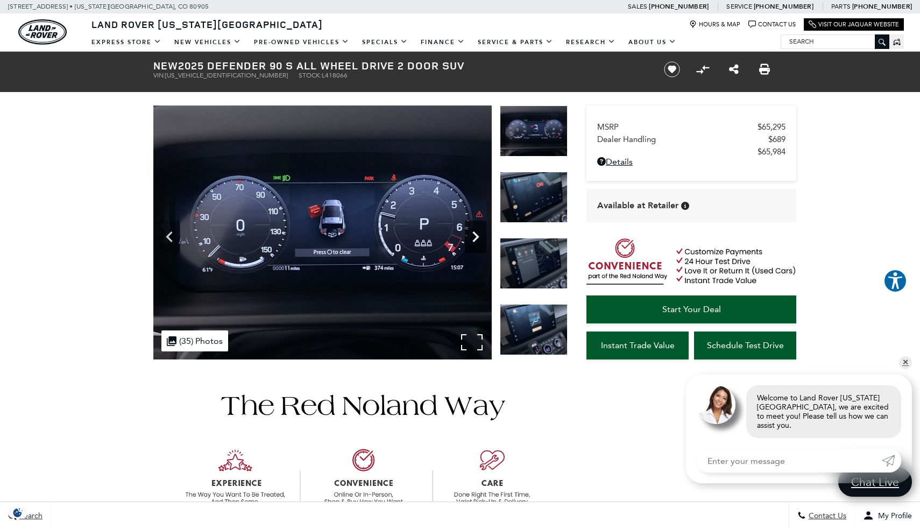
click at [474, 230] on icon "Next" at bounding box center [476, 237] width 22 height 22
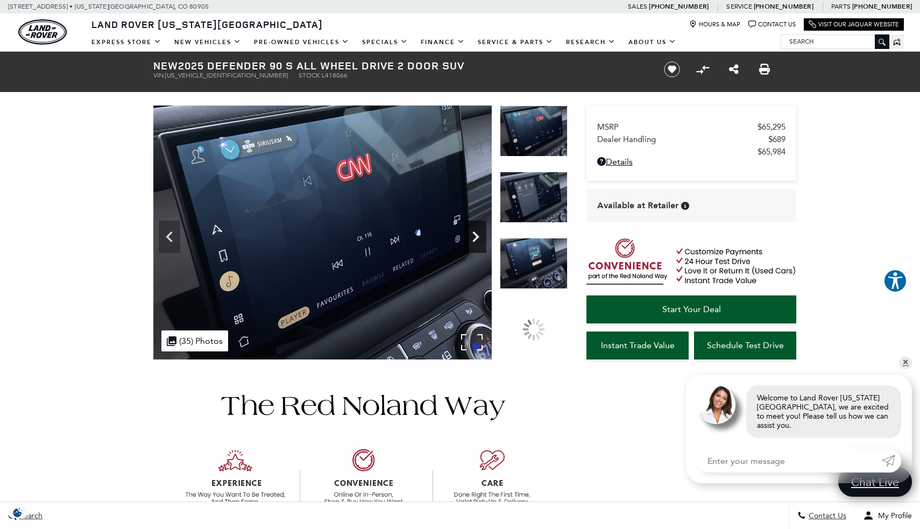
click at [474, 230] on icon "Next" at bounding box center [476, 237] width 22 height 22
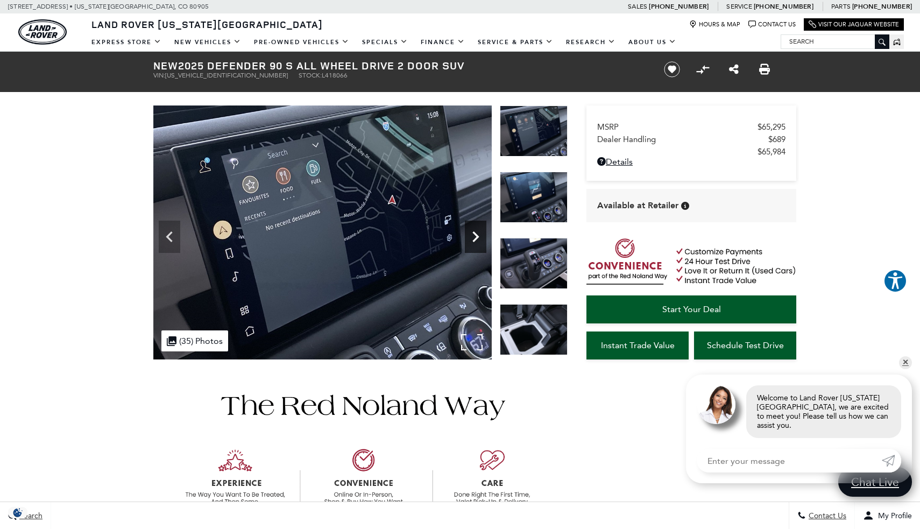
click at [474, 230] on icon "Next" at bounding box center [476, 237] width 22 height 22
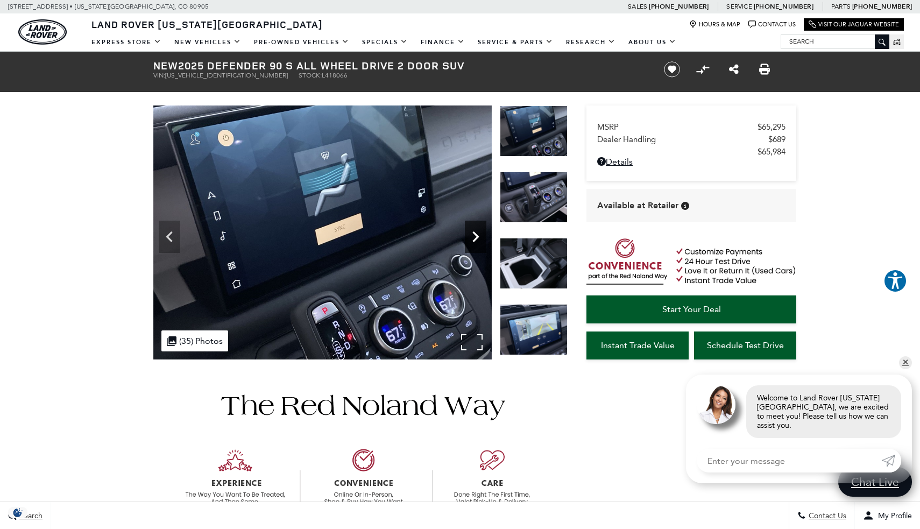
click at [474, 230] on icon "Next" at bounding box center [476, 237] width 22 height 22
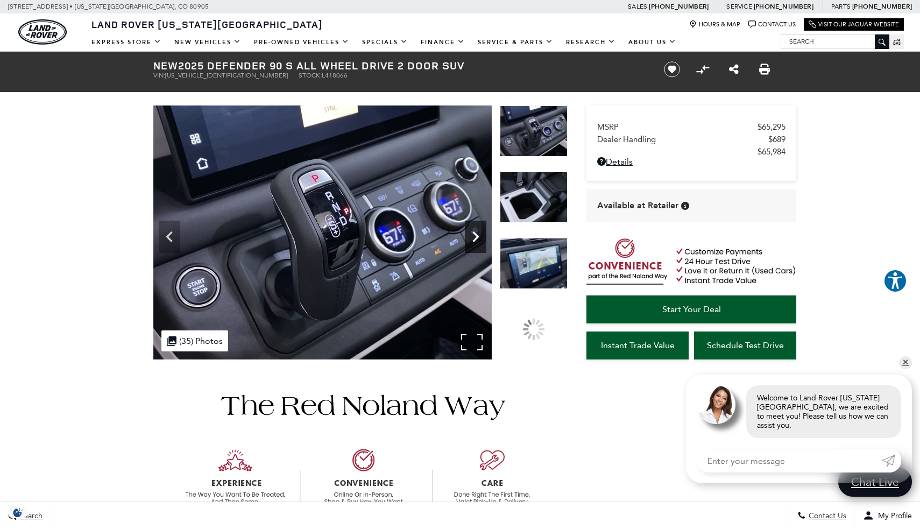
click at [474, 230] on icon "Next" at bounding box center [476, 237] width 22 height 22
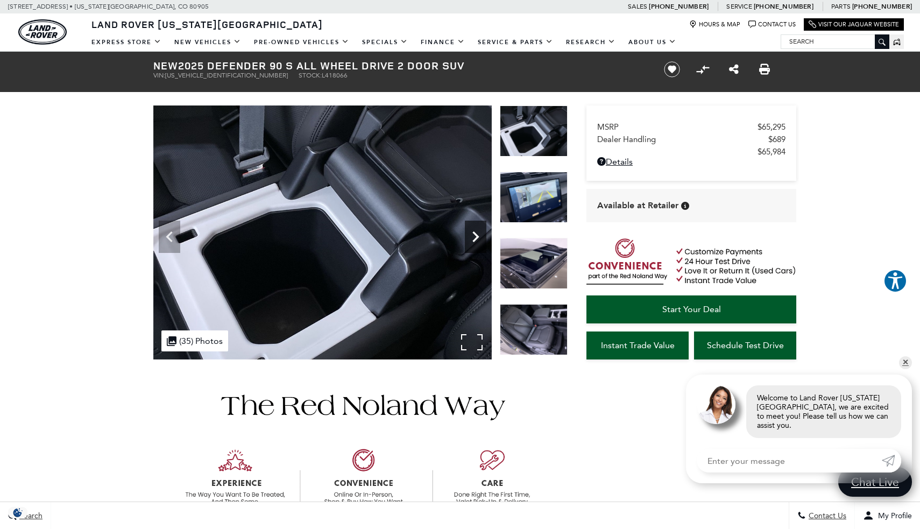
click at [474, 230] on icon "Next" at bounding box center [476, 237] width 22 height 22
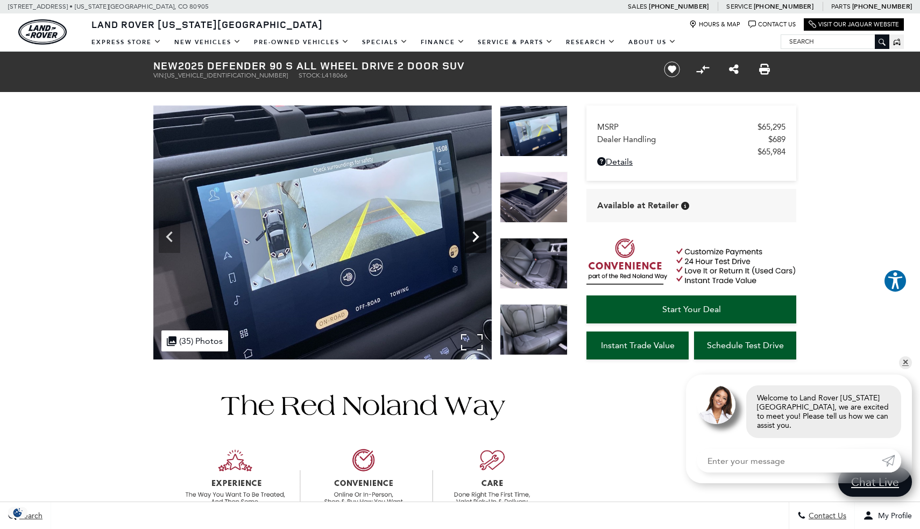
click at [474, 230] on icon "Next" at bounding box center [476, 237] width 22 height 22
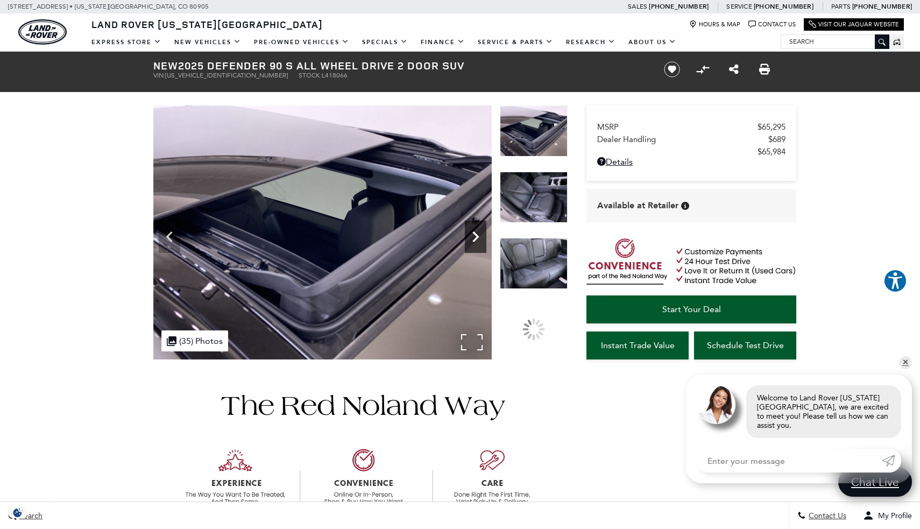
click at [474, 230] on icon "Next" at bounding box center [476, 237] width 22 height 22
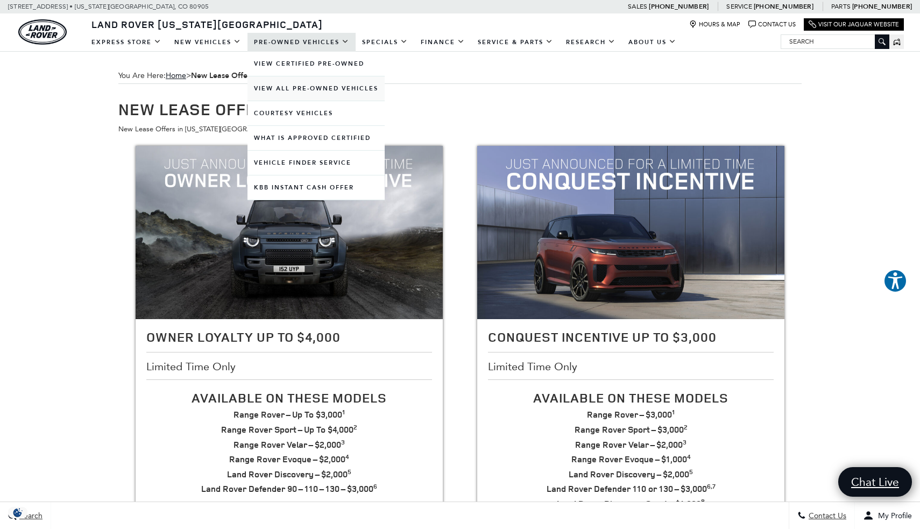
click at [330, 87] on link "View All Pre-Owned Vehicles" at bounding box center [315, 88] width 137 height 24
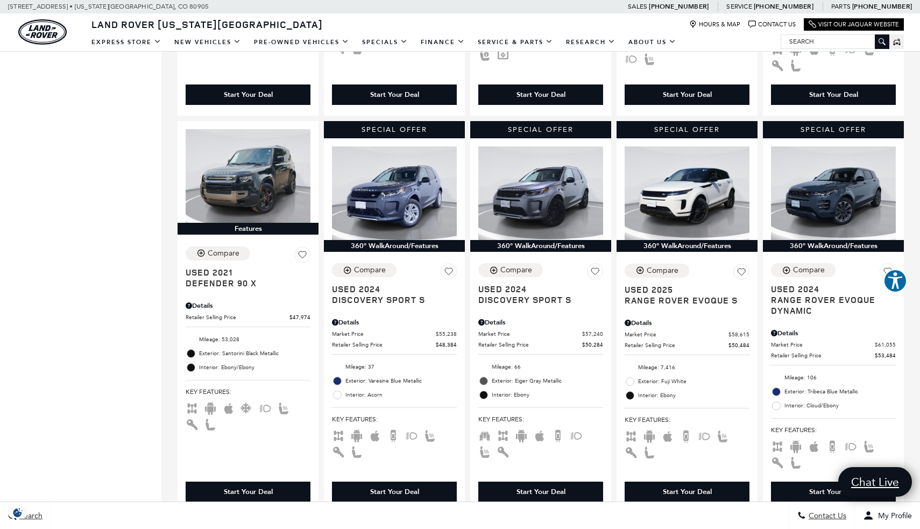
scroll to position [575, 0]
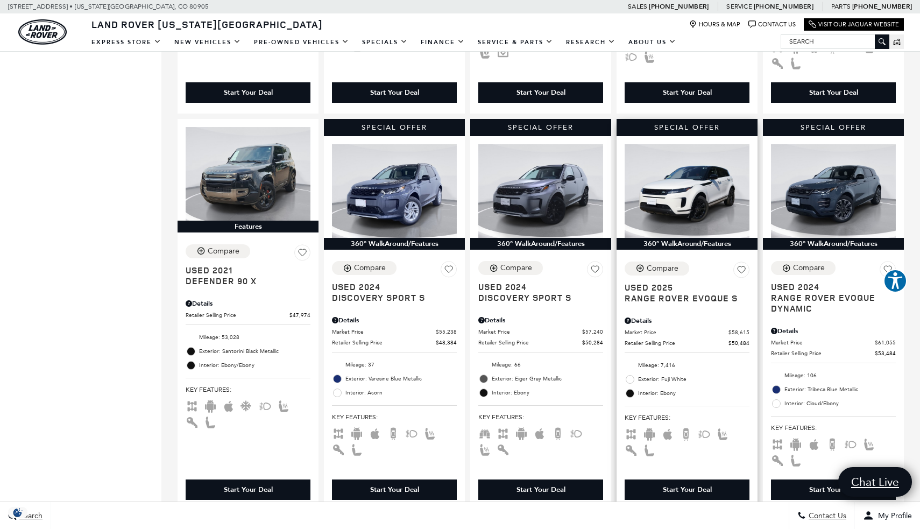
click at [664, 297] on span "Range Rover Evoque S" at bounding box center [682, 298] width 117 height 11
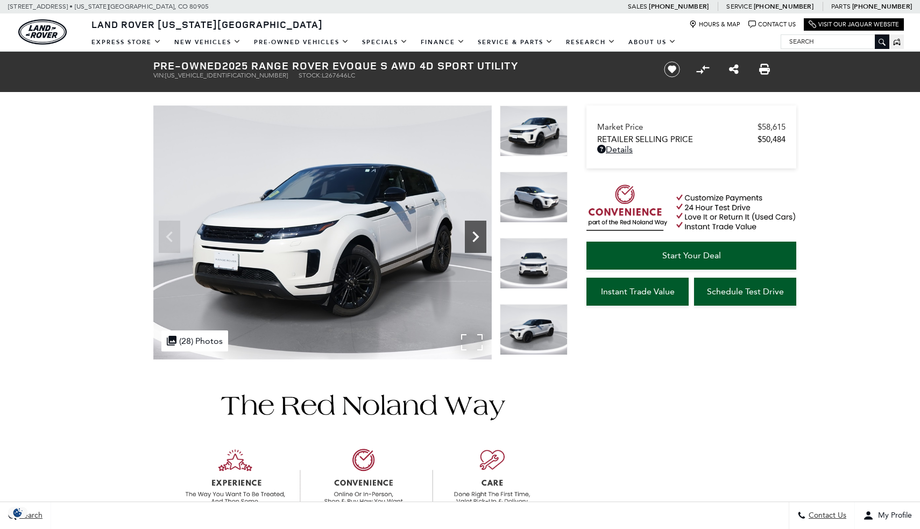
click at [478, 236] on icon "Next" at bounding box center [475, 236] width 6 height 11
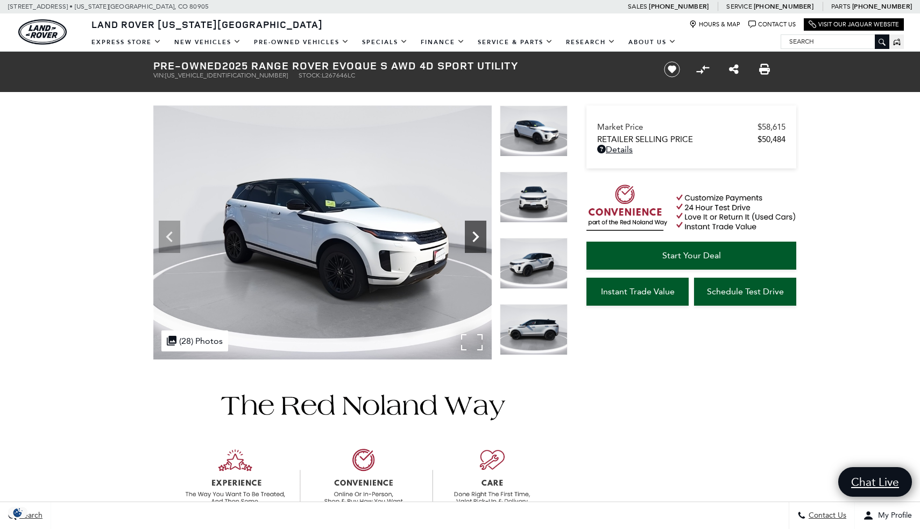
click at [478, 236] on icon "Next" at bounding box center [475, 236] width 6 height 11
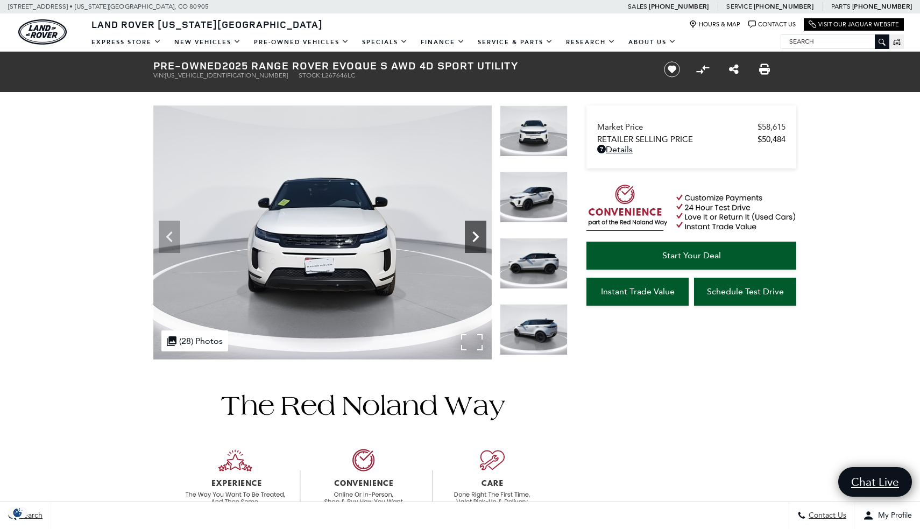
click at [478, 236] on icon "Next" at bounding box center [475, 236] width 6 height 11
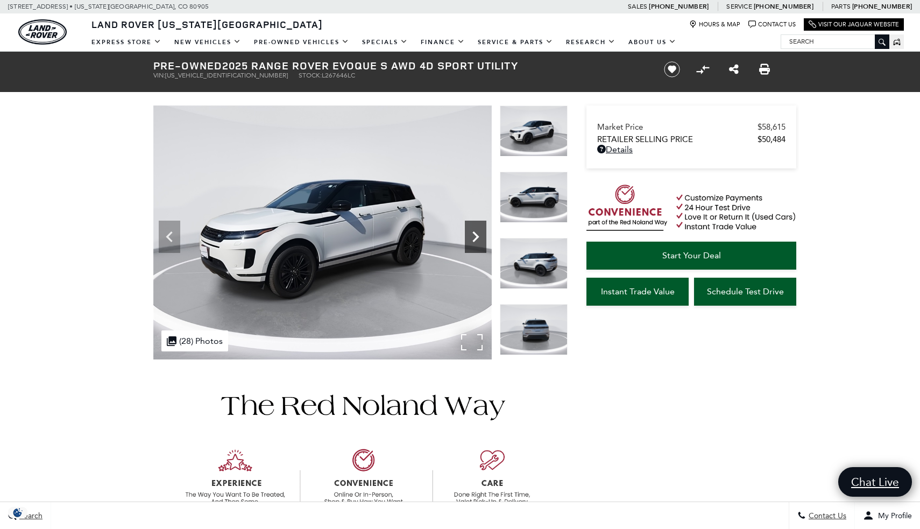
click at [478, 236] on icon "Next" at bounding box center [475, 236] width 6 height 11
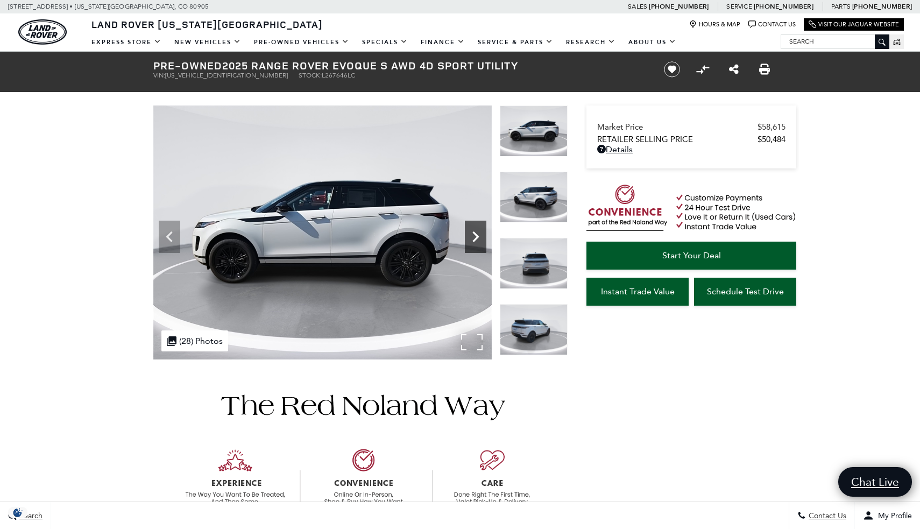
click at [478, 236] on icon "Next" at bounding box center [475, 236] width 6 height 11
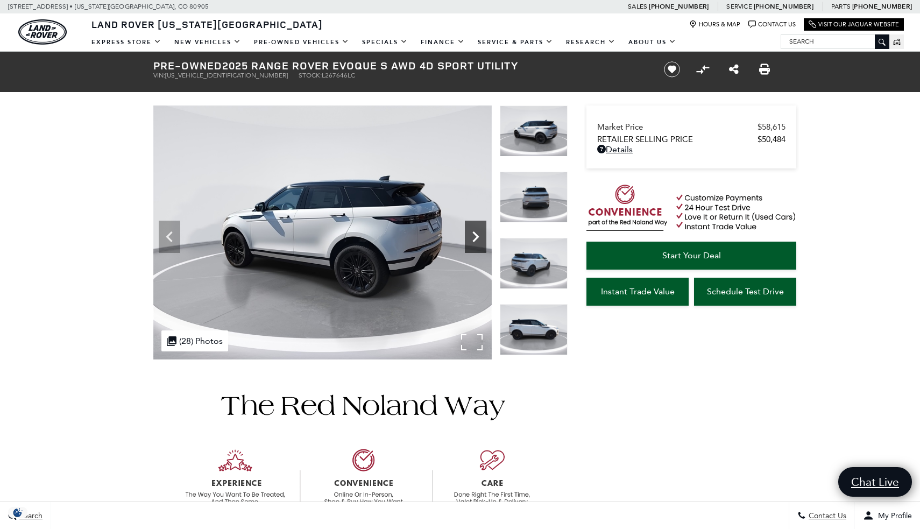
click at [478, 236] on icon "Next" at bounding box center [475, 236] width 6 height 11
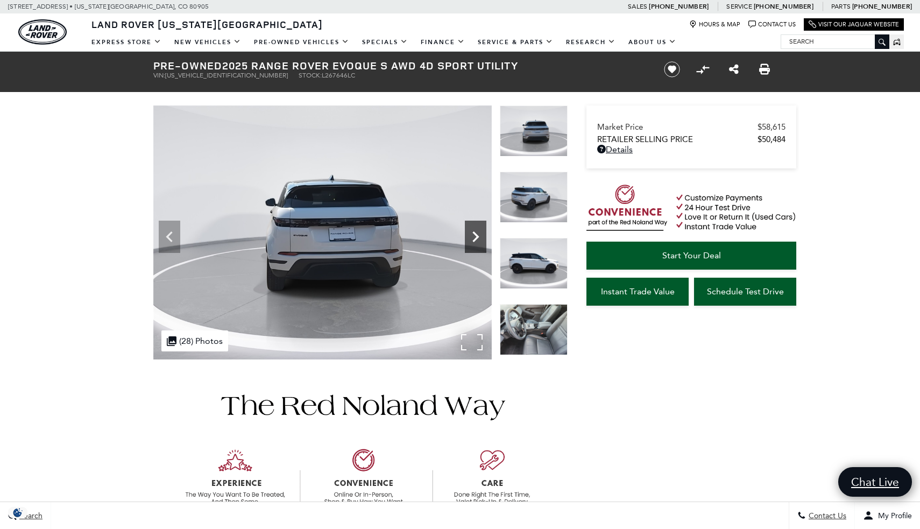
click at [478, 236] on icon "Next" at bounding box center [475, 236] width 6 height 11
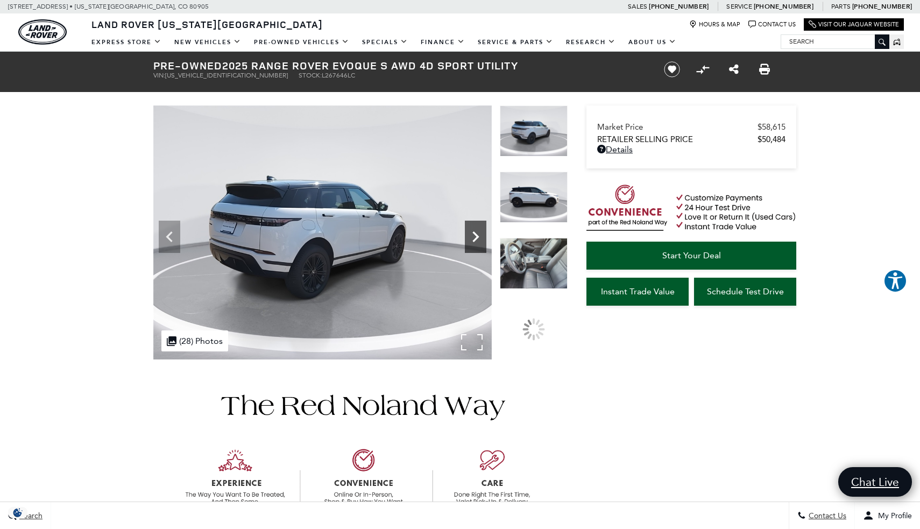
click at [478, 236] on icon "Next" at bounding box center [475, 236] width 6 height 11
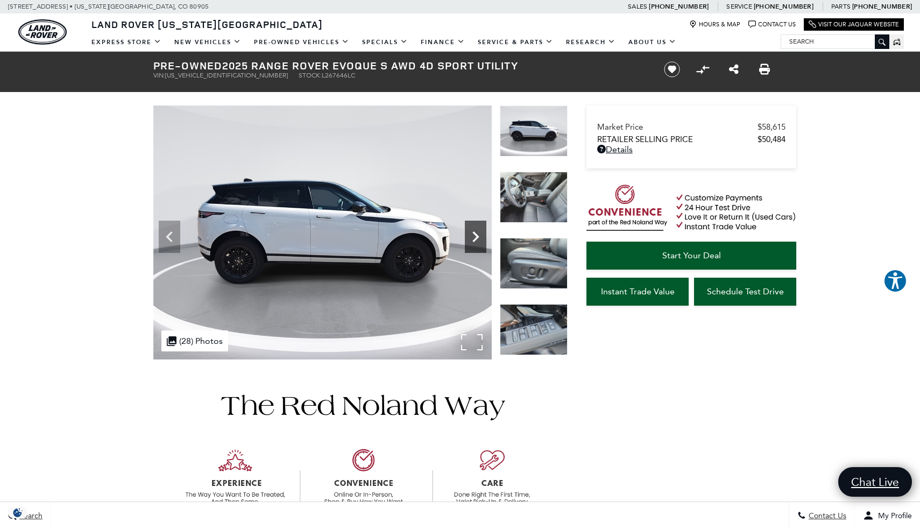
click at [478, 236] on icon "Next" at bounding box center [475, 236] width 6 height 11
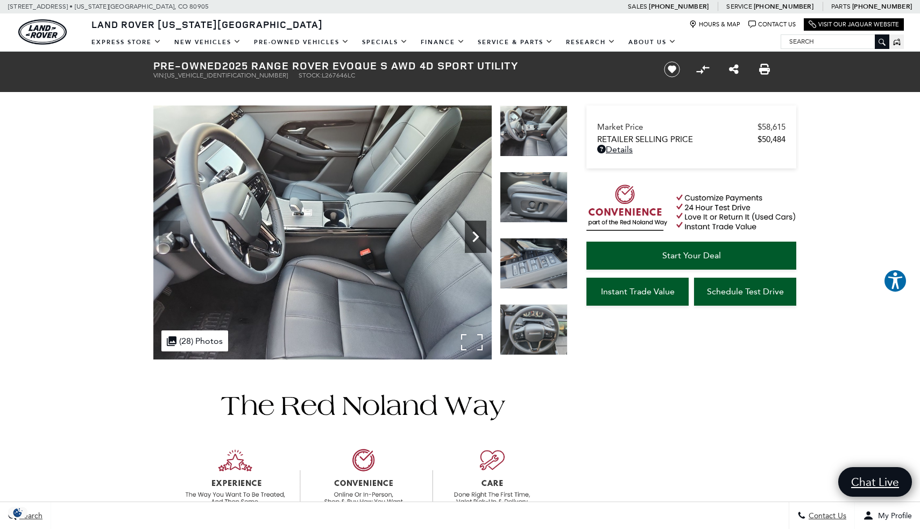
click at [478, 236] on icon "Next" at bounding box center [475, 236] width 6 height 11
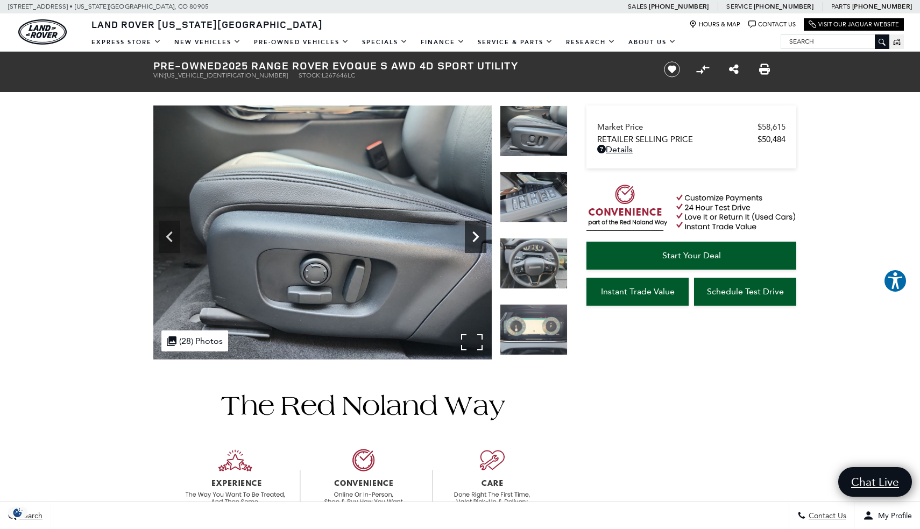
click at [478, 236] on icon "Next" at bounding box center [475, 236] width 6 height 11
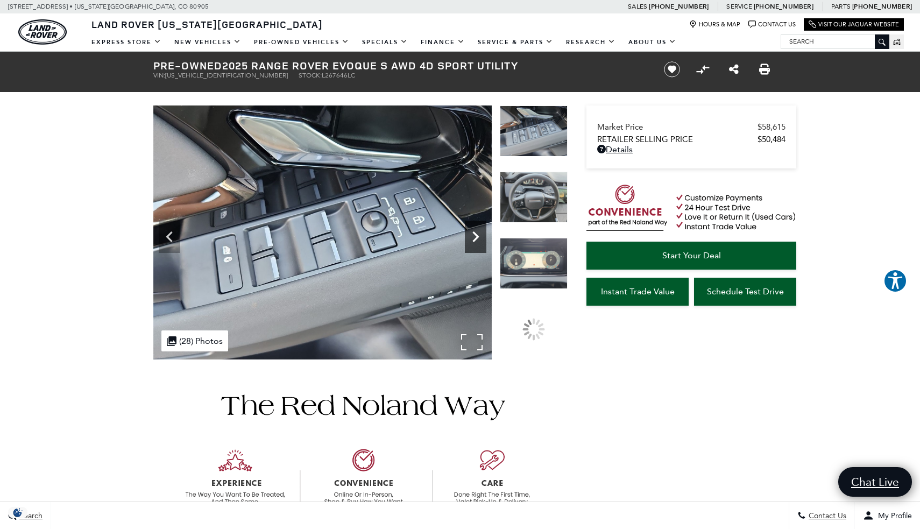
click at [478, 236] on icon "Next" at bounding box center [475, 236] width 6 height 11
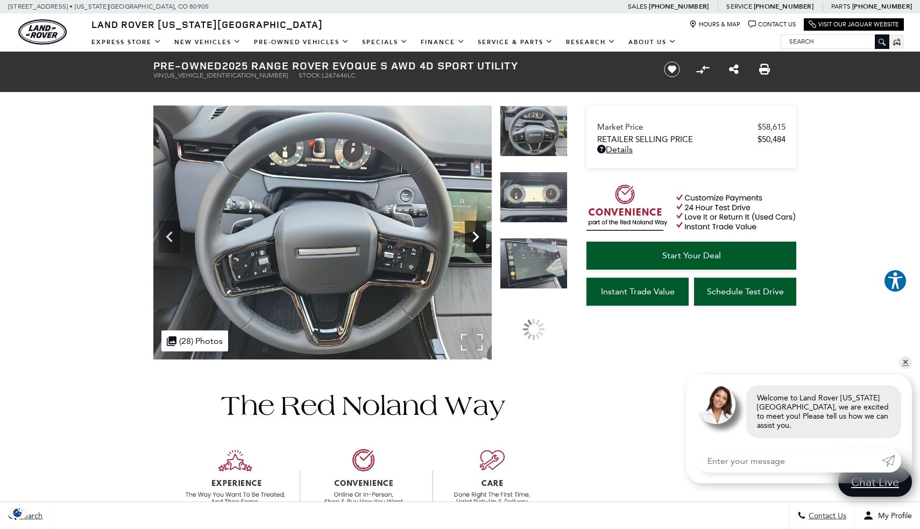
click at [478, 236] on icon "Next" at bounding box center [475, 236] width 6 height 11
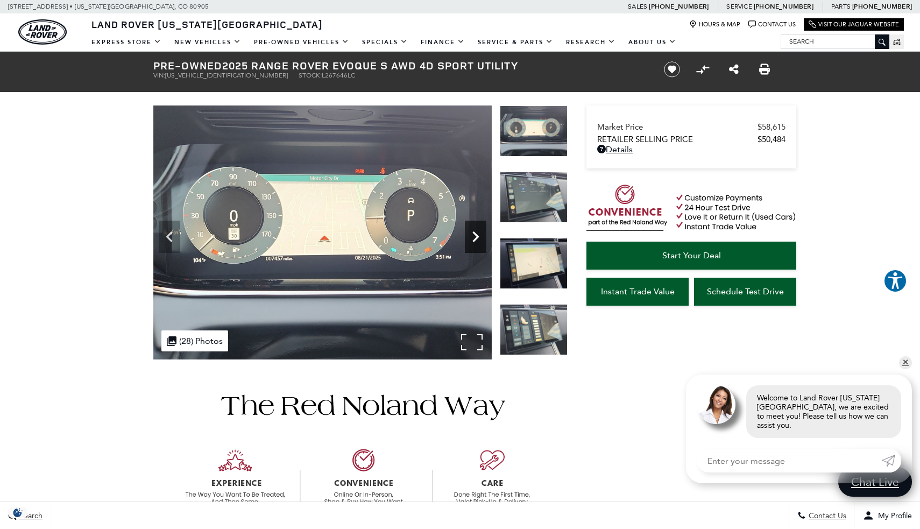
click at [478, 236] on icon "Next" at bounding box center [475, 236] width 6 height 11
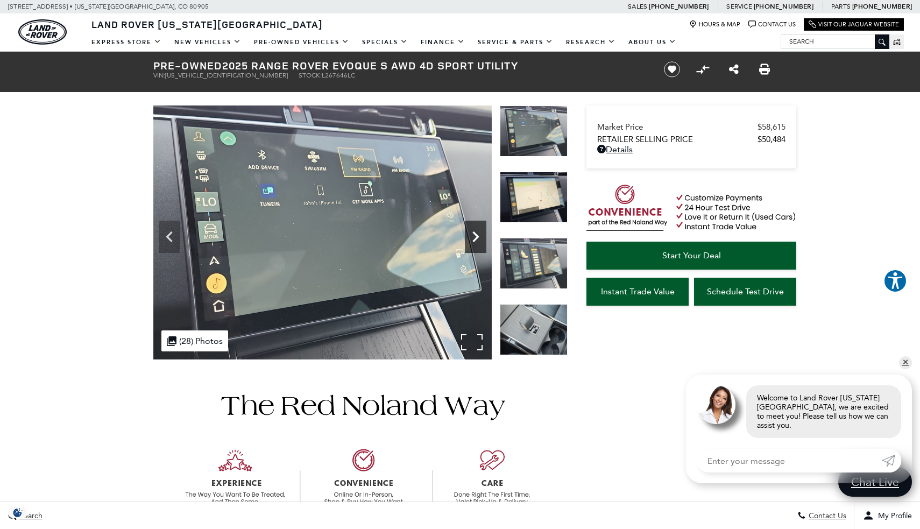
click at [478, 236] on icon "Next" at bounding box center [475, 236] width 6 height 11
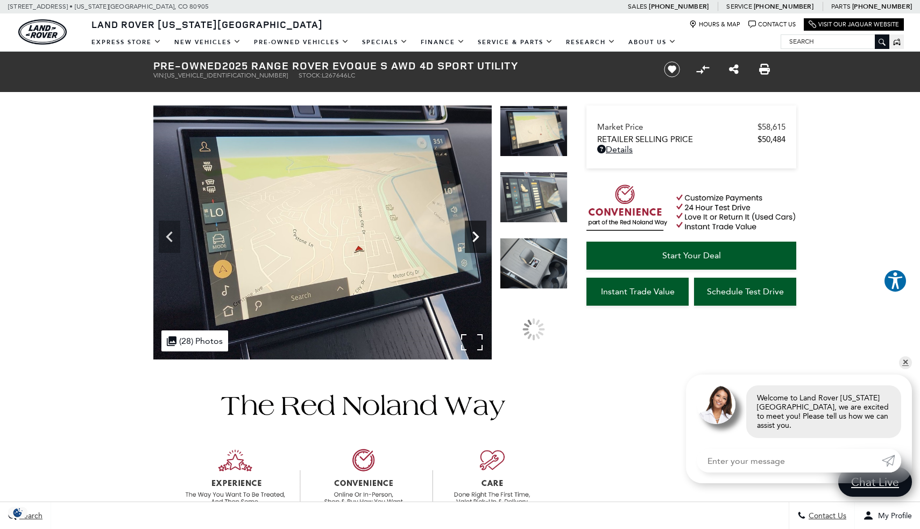
click at [478, 236] on icon "Next" at bounding box center [475, 236] width 6 height 11
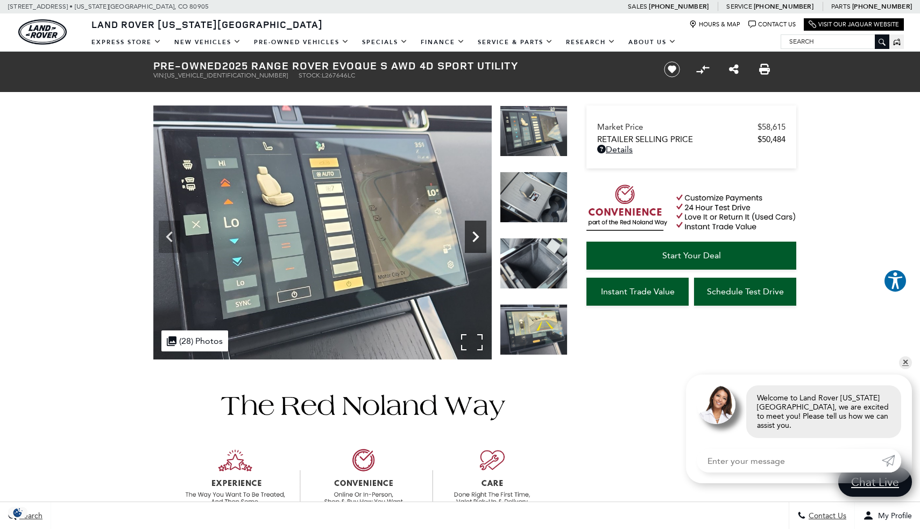
click at [478, 236] on icon "Next" at bounding box center [475, 236] width 6 height 11
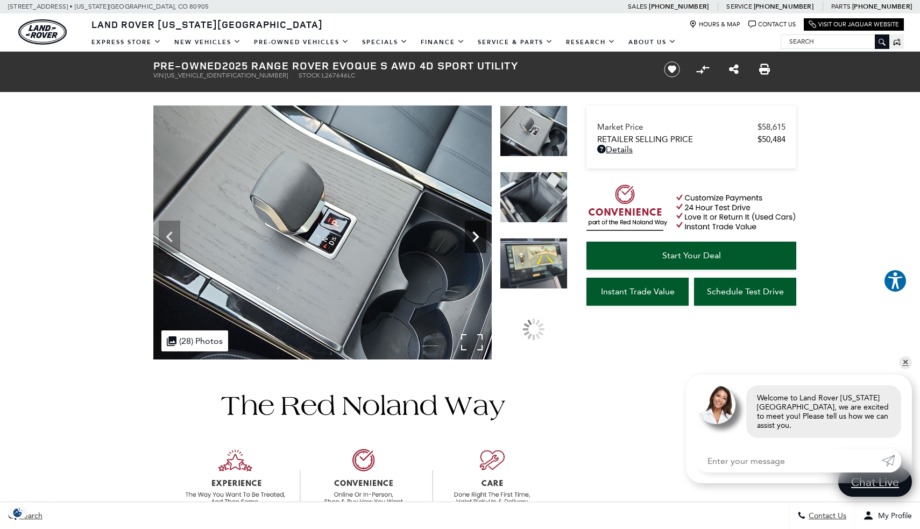
click at [478, 236] on icon "Next" at bounding box center [475, 236] width 6 height 11
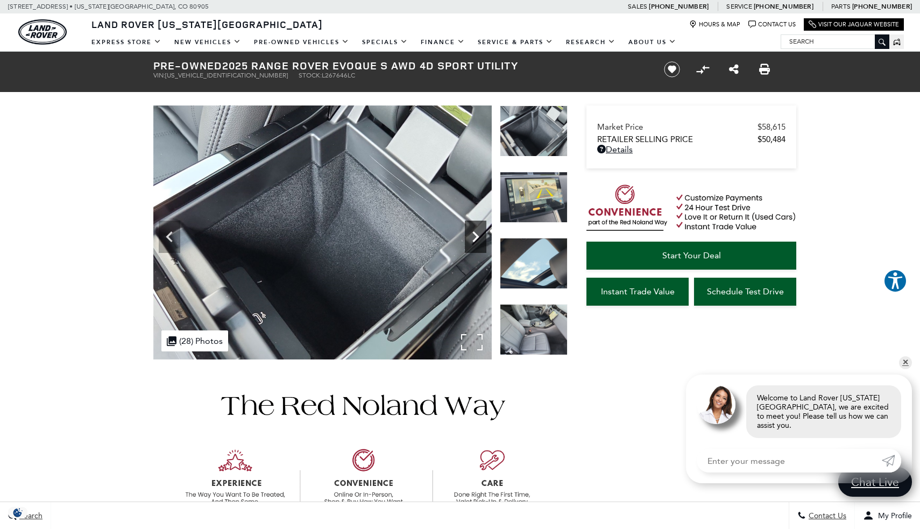
click at [478, 236] on icon "Next" at bounding box center [475, 236] width 6 height 11
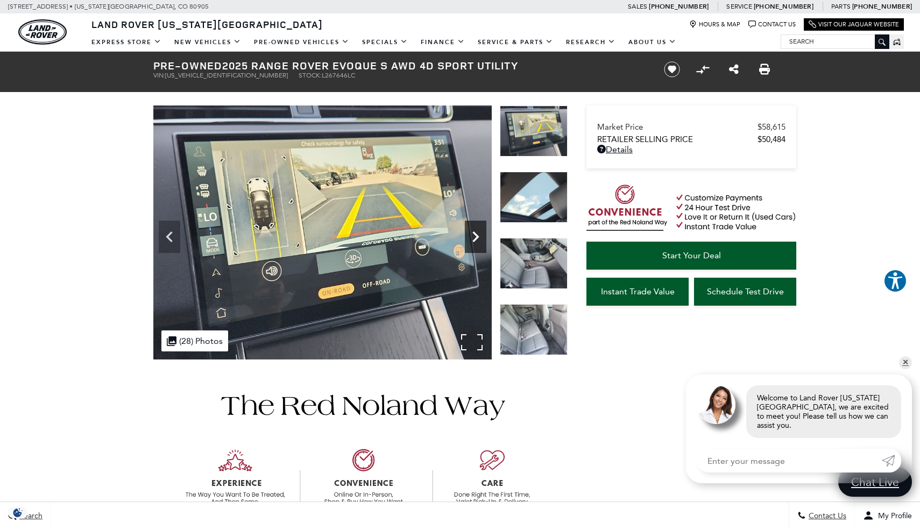
click at [478, 236] on icon "Next" at bounding box center [475, 236] width 6 height 11
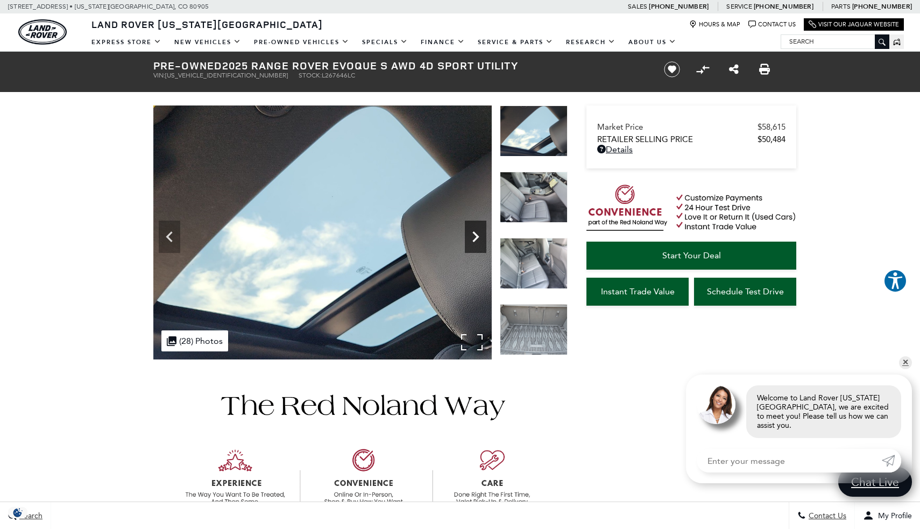
click at [478, 236] on icon "Next" at bounding box center [475, 236] width 6 height 11
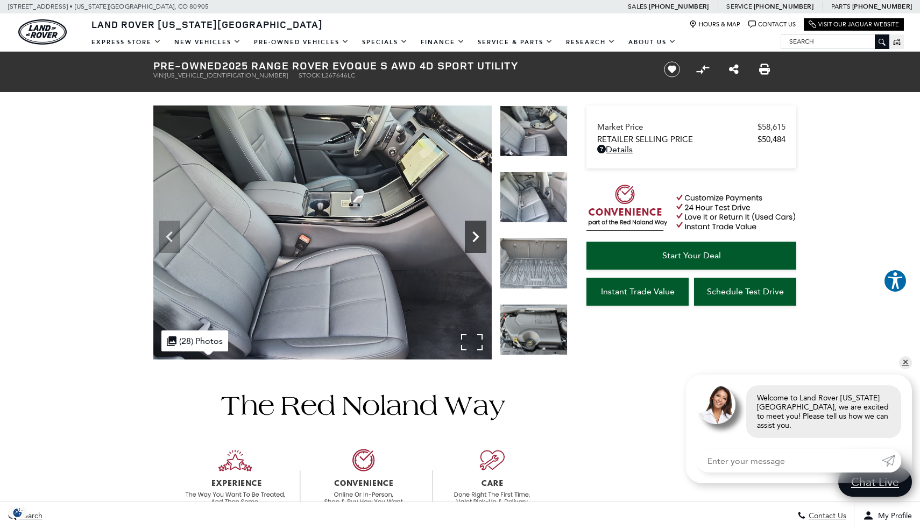
click at [478, 236] on icon "Next" at bounding box center [475, 236] width 6 height 11
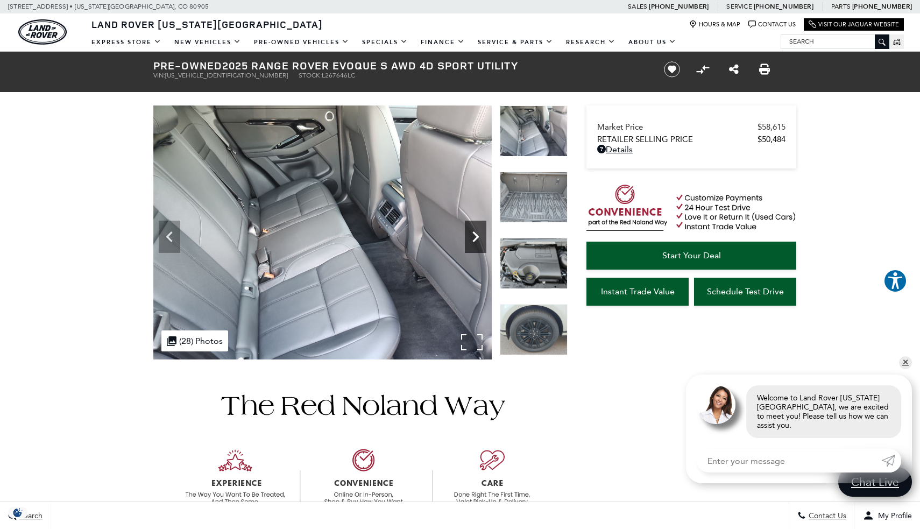
click at [478, 236] on icon "Next" at bounding box center [475, 236] width 6 height 11
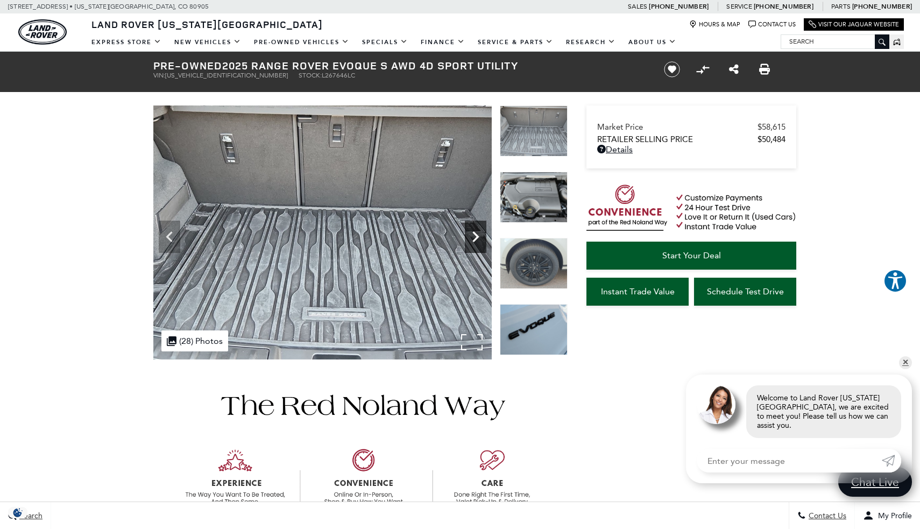
click at [478, 236] on icon "Next" at bounding box center [475, 236] width 6 height 11
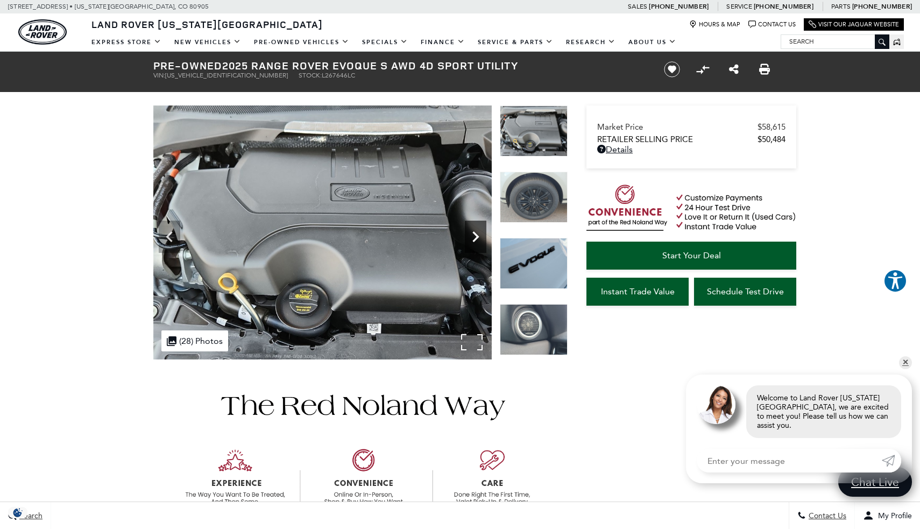
click at [478, 236] on icon "Next" at bounding box center [475, 236] width 6 height 11
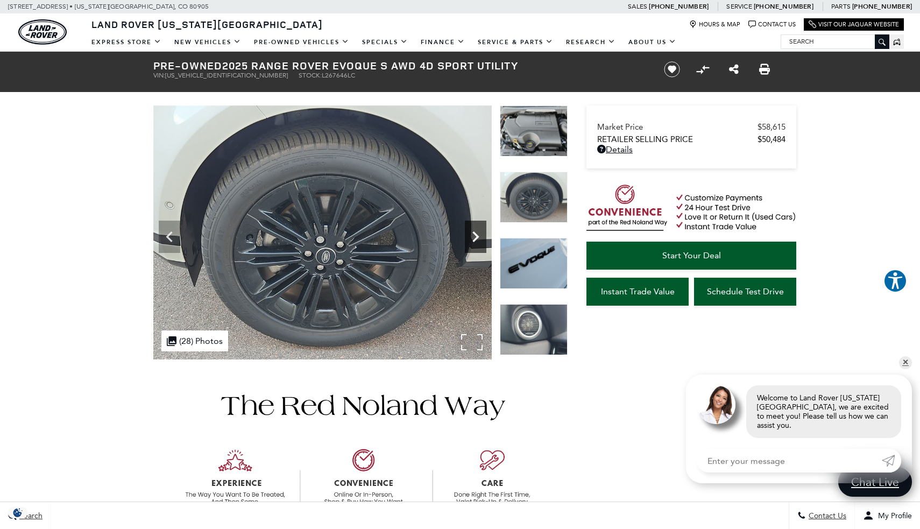
click at [478, 236] on icon "Next" at bounding box center [475, 236] width 6 height 11
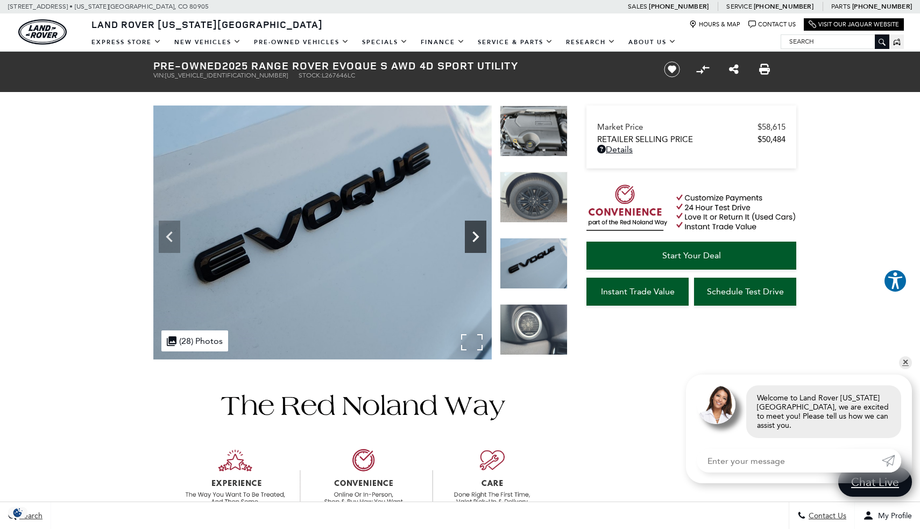
click at [478, 236] on icon "Next" at bounding box center [475, 236] width 6 height 11
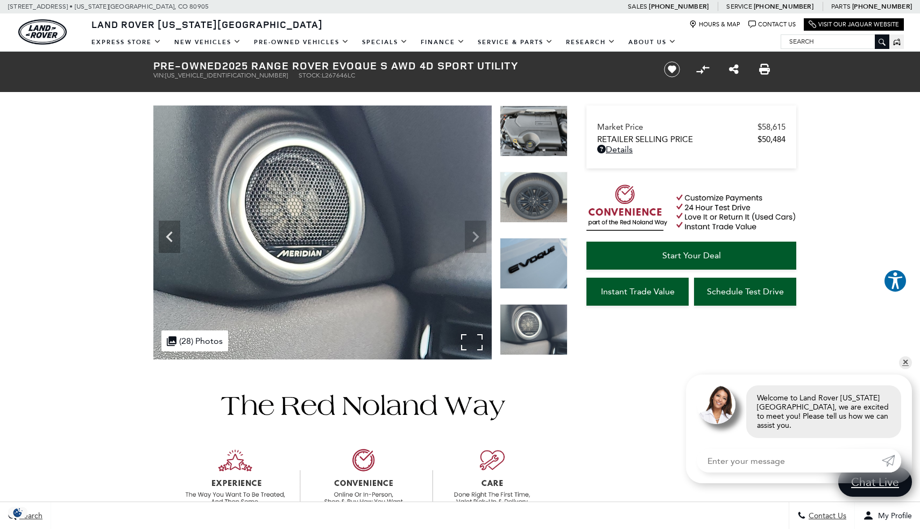
click at [478, 236] on img at bounding box center [322, 232] width 338 height 254
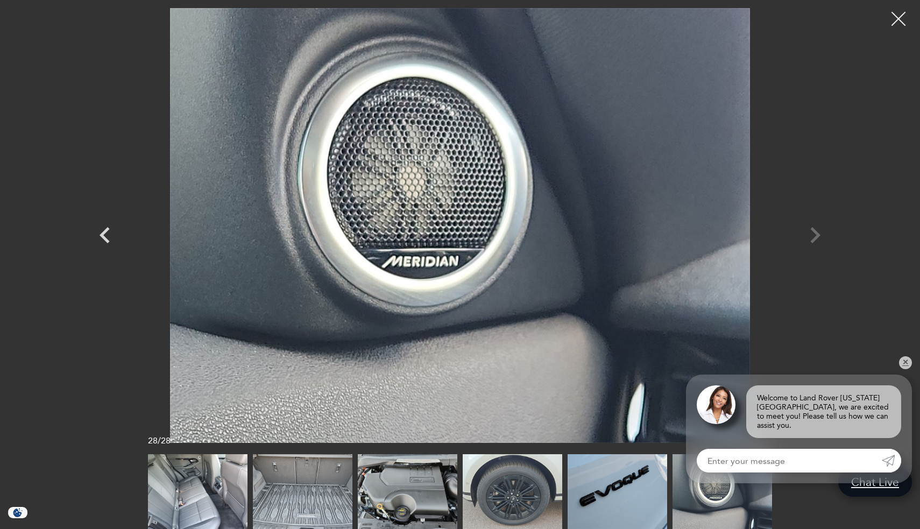
click at [897, 23] on div at bounding box center [898, 19] width 28 height 28
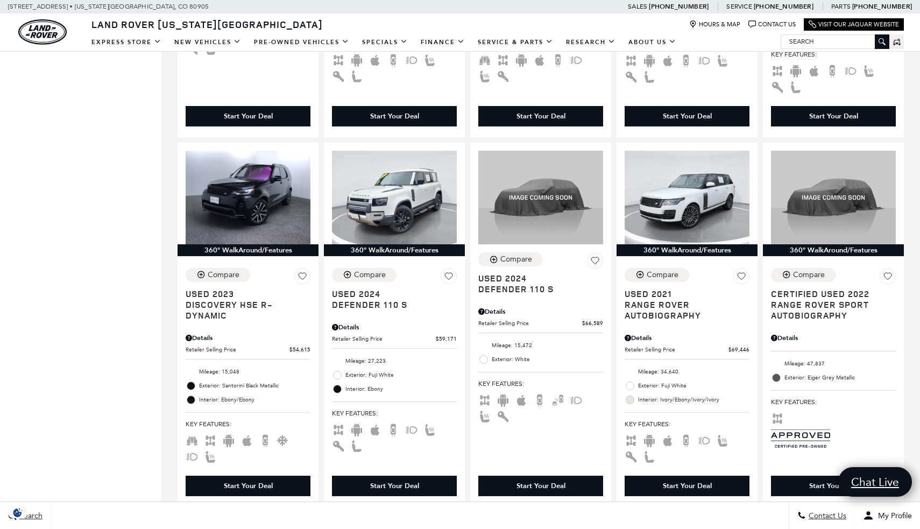
scroll to position [955, 0]
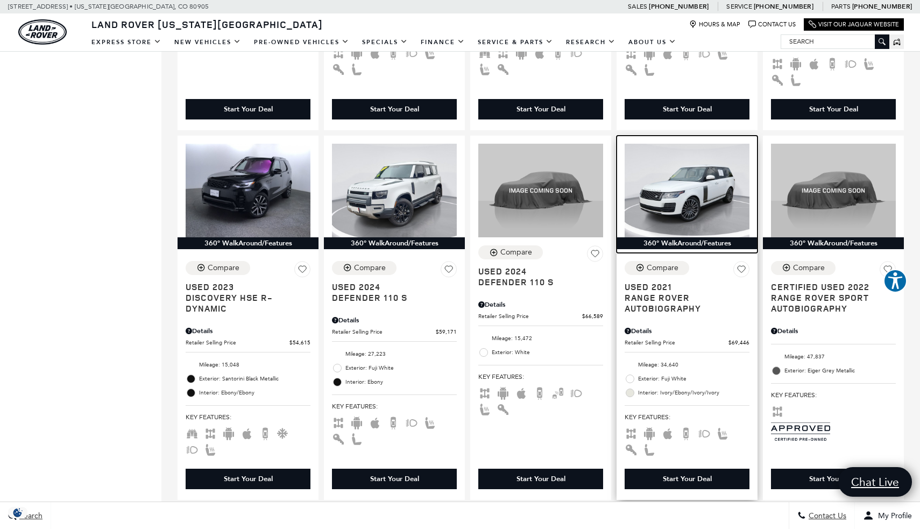
click at [694, 199] on img at bounding box center [686, 191] width 125 height 94
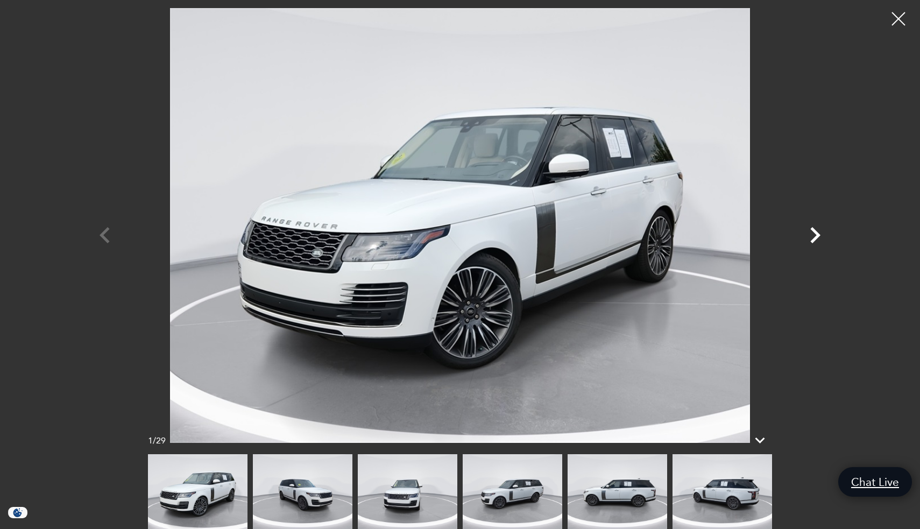
click at [811, 236] on icon "Next" at bounding box center [815, 235] width 32 height 32
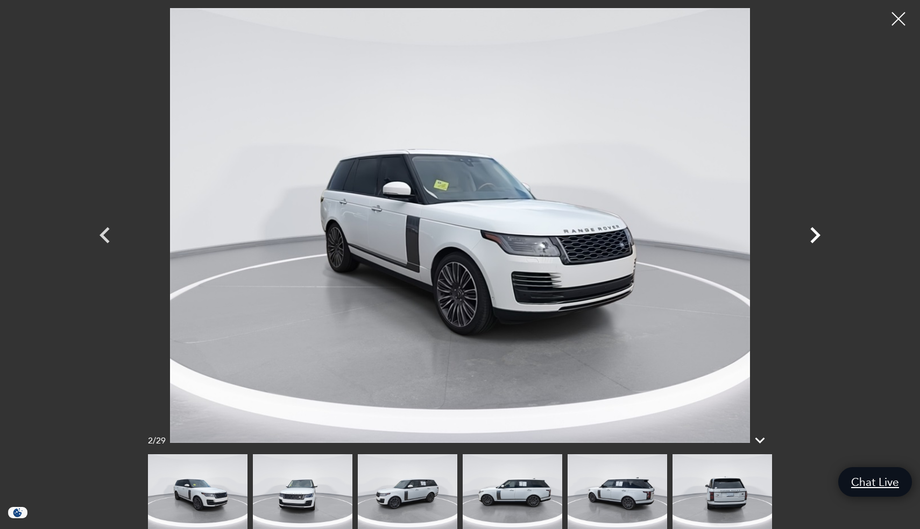
click at [812, 236] on icon "Next" at bounding box center [815, 235] width 32 height 32
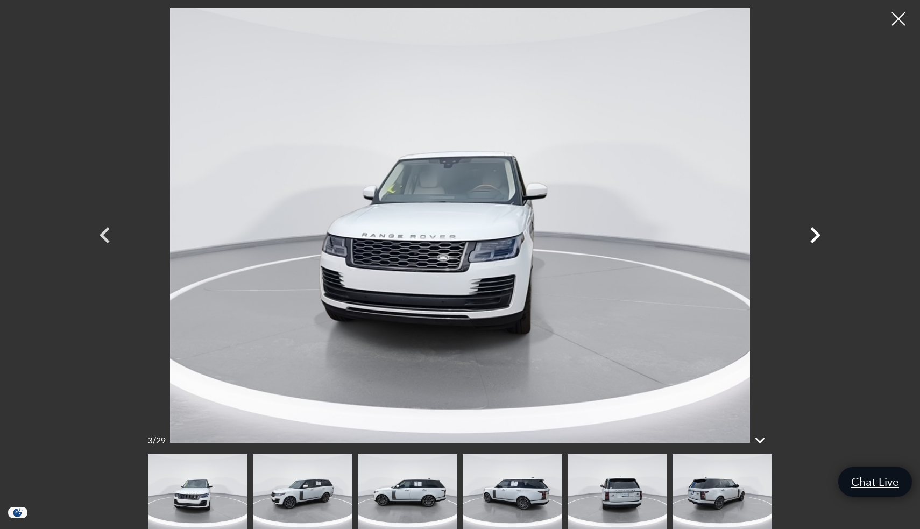
click at [812, 236] on icon "Next" at bounding box center [815, 235] width 32 height 32
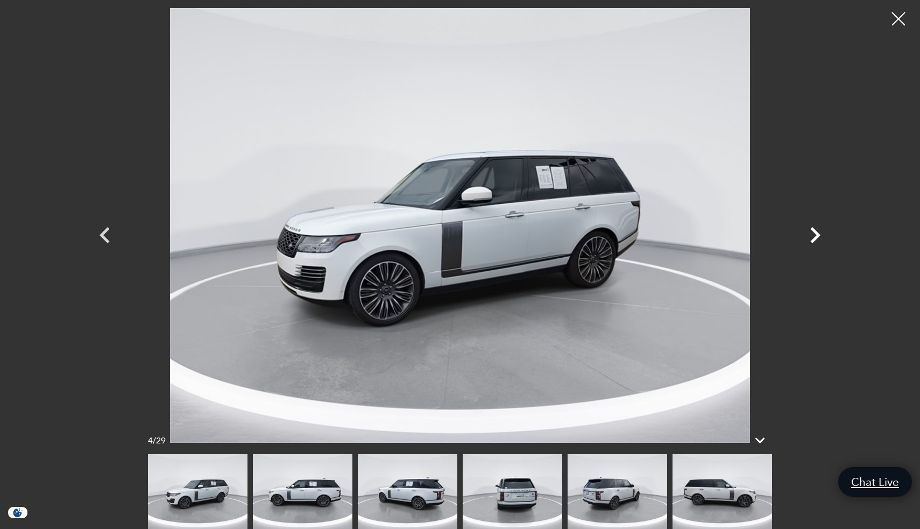
click at [812, 236] on icon "Next" at bounding box center [815, 235] width 32 height 32
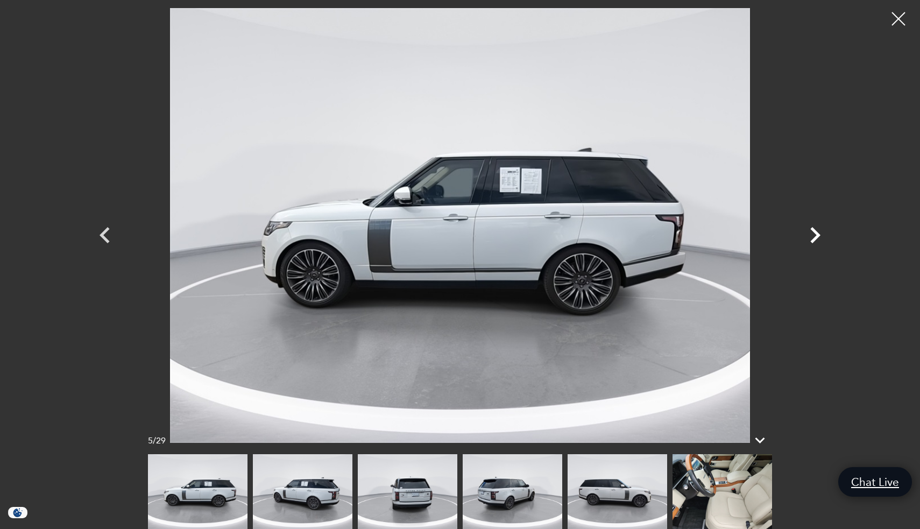
click at [812, 236] on icon "Next" at bounding box center [815, 235] width 32 height 32
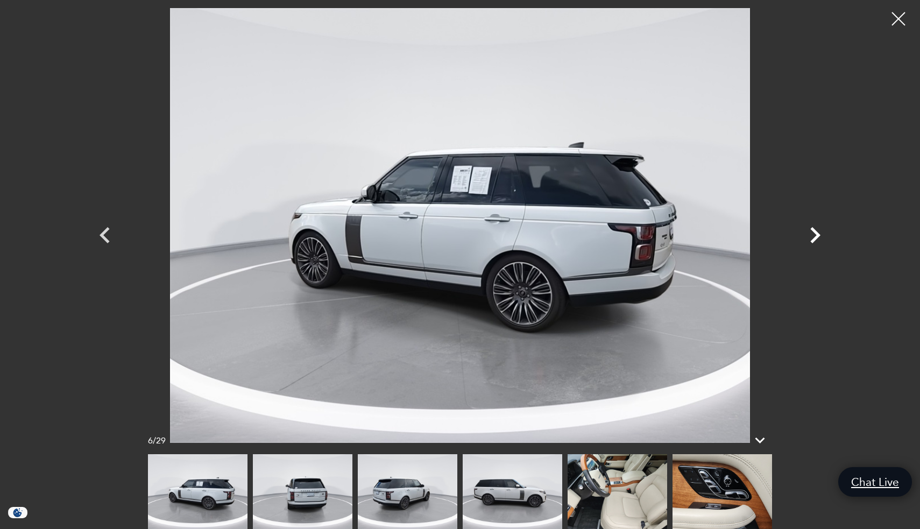
click at [812, 236] on icon "Next" at bounding box center [815, 235] width 32 height 32
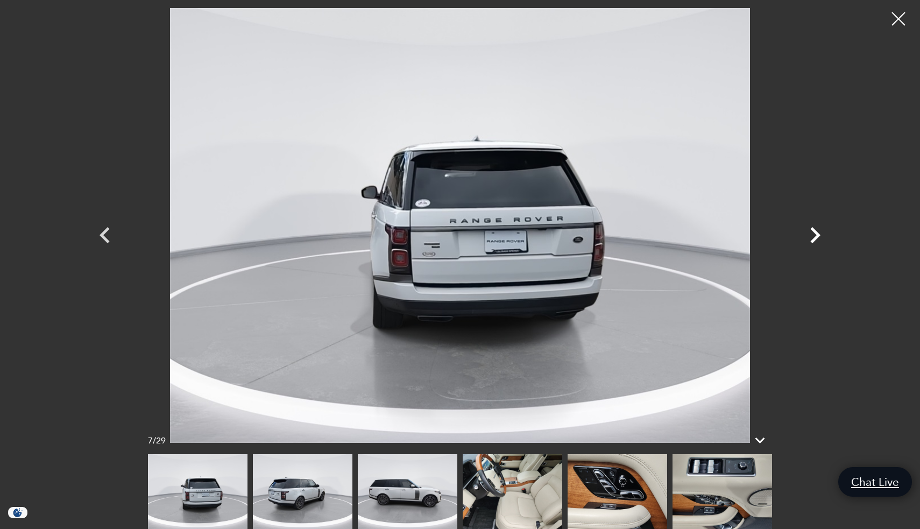
click at [812, 236] on icon "Next" at bounding box center [815, 235] width 32 height 32
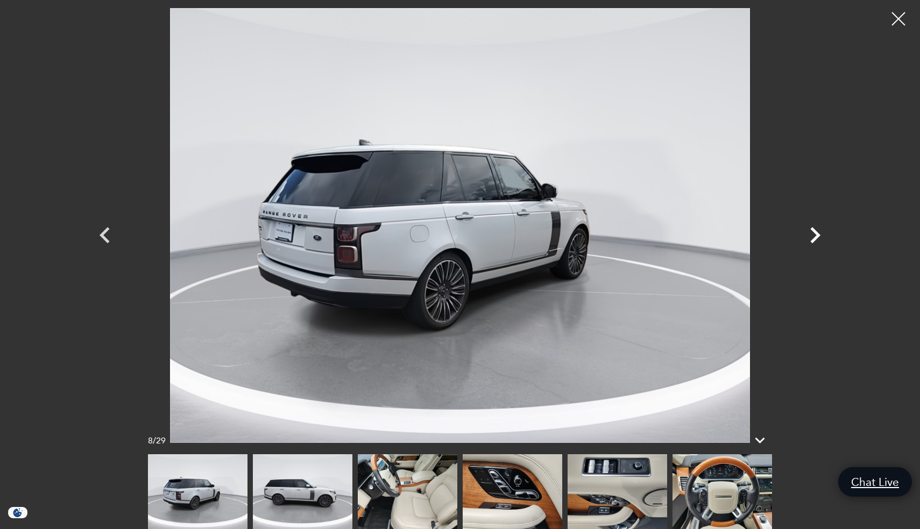
click at [812, 236] on icon "Next" at bounding box center [815, 235] width 32 height 32
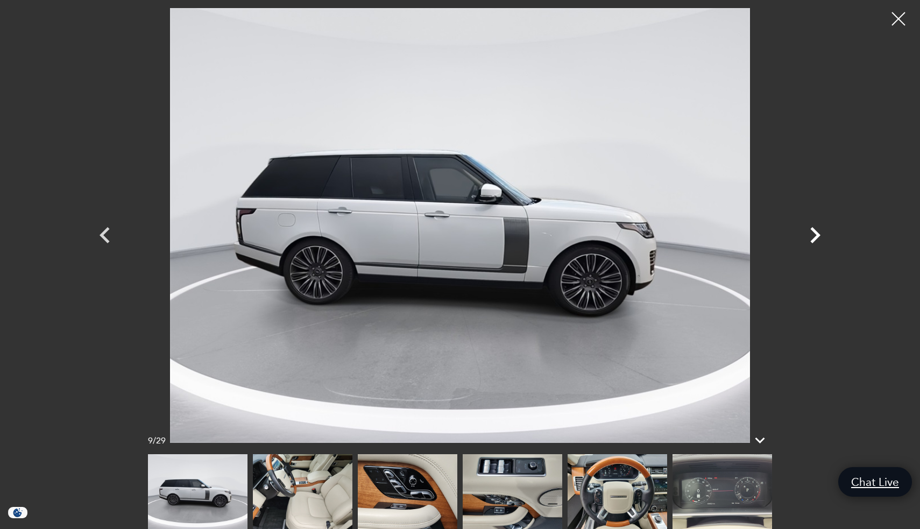
click at [812, 236] on icon "Next" at bounding box center [815, 235] width 32 height 32
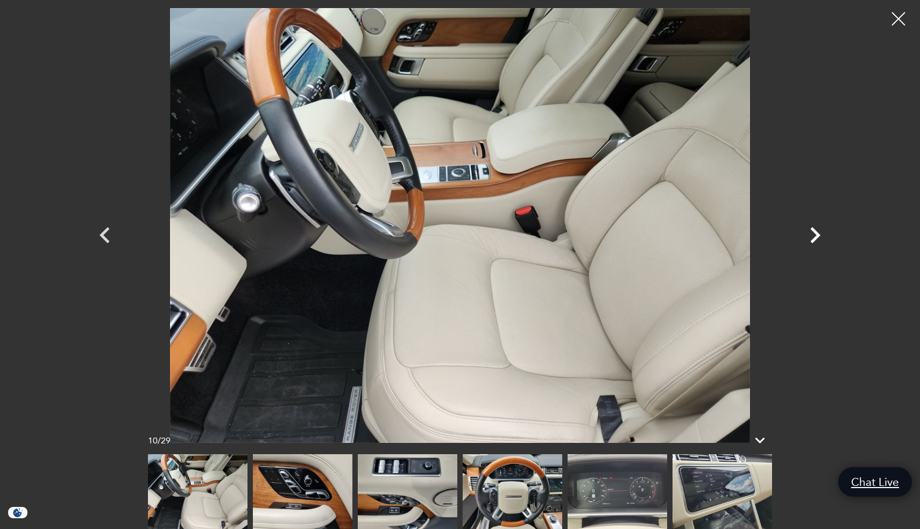
click at [812, 236] on icon "Next" at bounding box center [815, 235] width 32 height 32
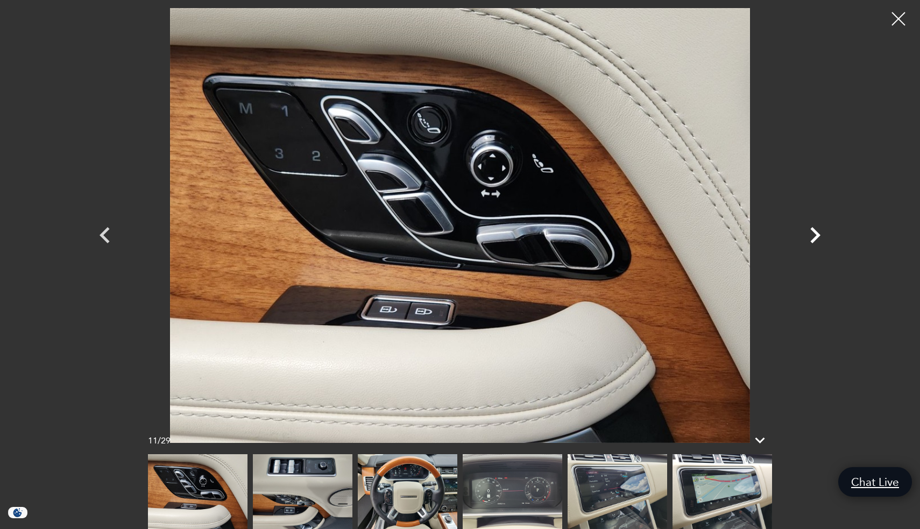
click at [812, 236] on icon "Next" at bounding box center [815, 235] width 32 height 32
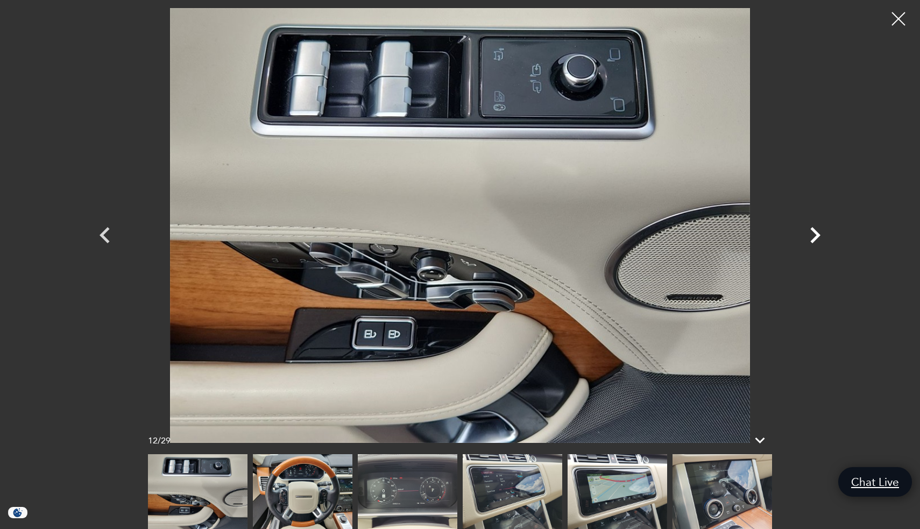
click at [812, 236] on icon "Next" at bounding box center [815, 235] width 32 height 32
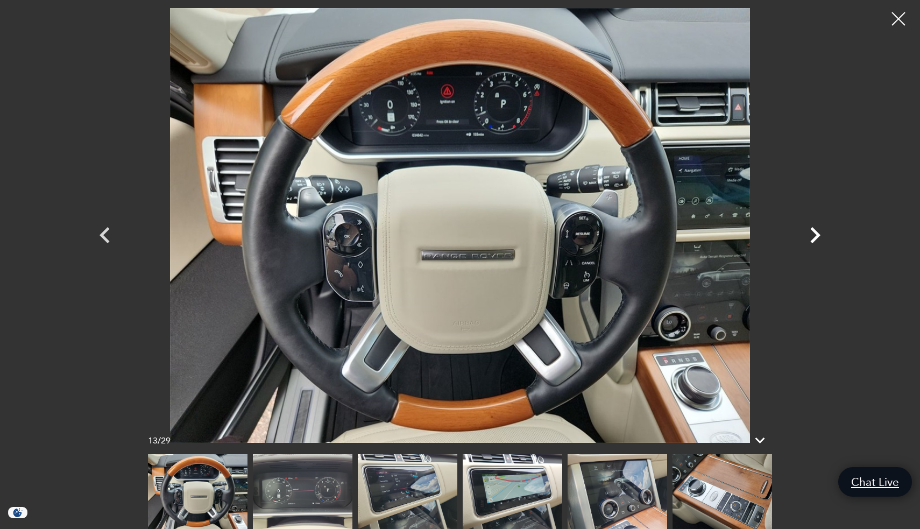
click at [812, 236] on icon "Next" at bounding box center [815, 235] width 32 height 32
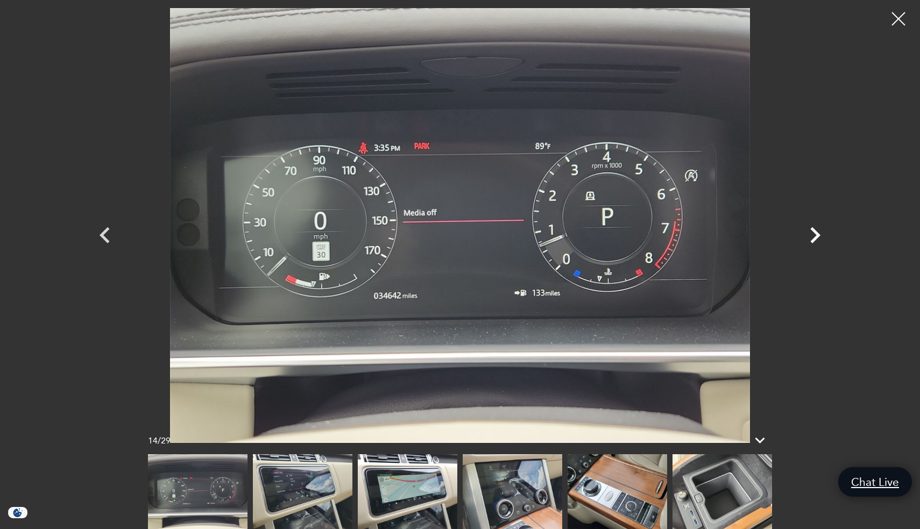
click at [812, 236] on icon "Next" at bounding box center [815, 235] width 32 height 32
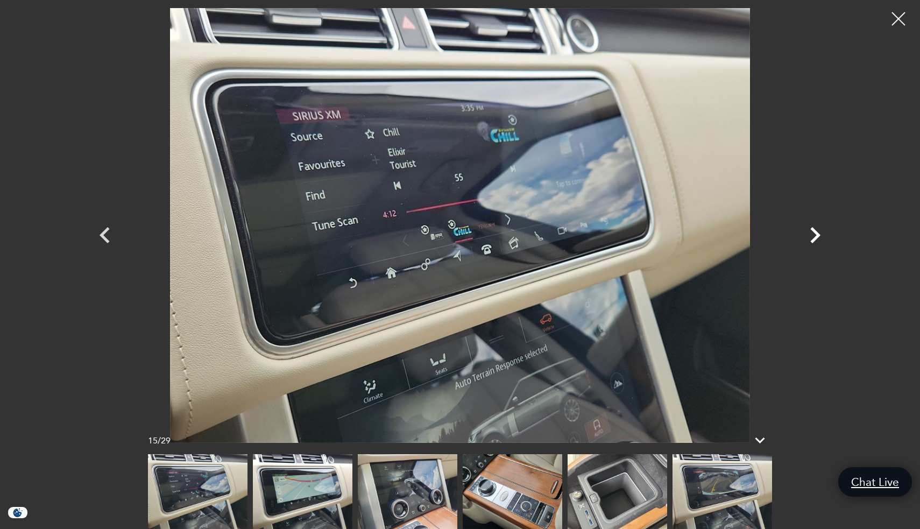
click at [812, 236] on icon "Next" at bounding box center [815, 235] width 32 height 32
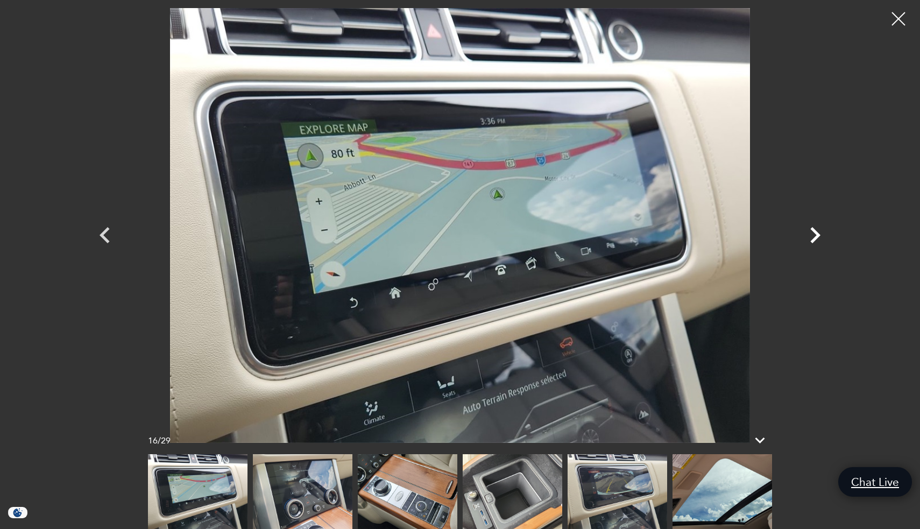
click at [812, 236] on icon "Next" at bounding box center [815, 235] width 32 height 32
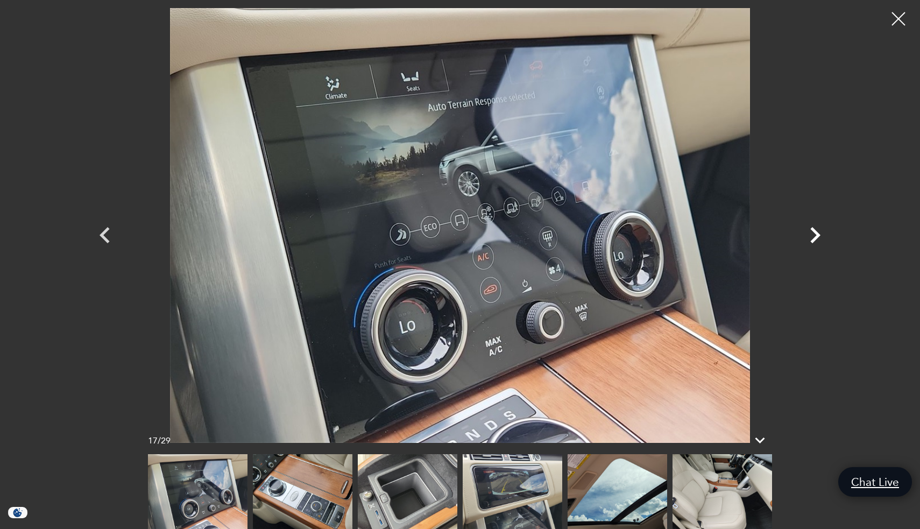
click at [812, 236] on icon "Next" at bounding box center [815, 235] width 32 height 32
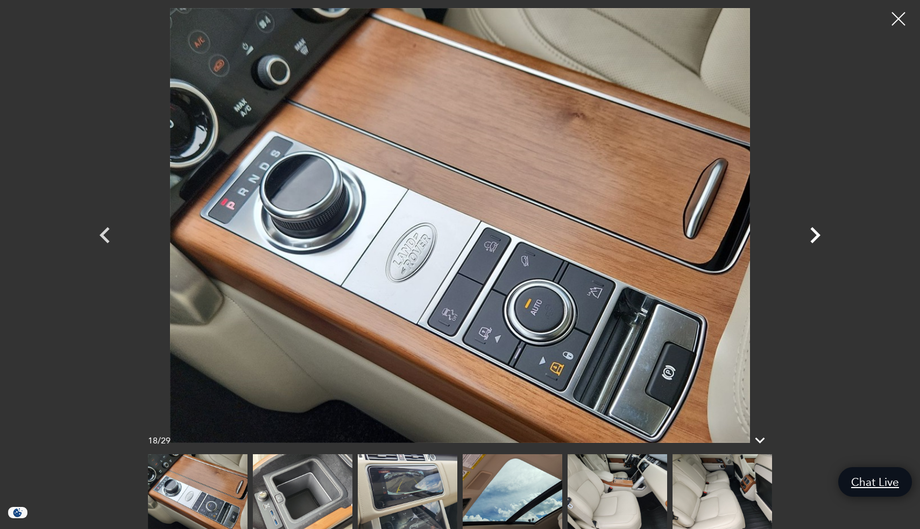
click at [812, 236] on icon "Next" at bounding box center [815, 235] width 32 height 32
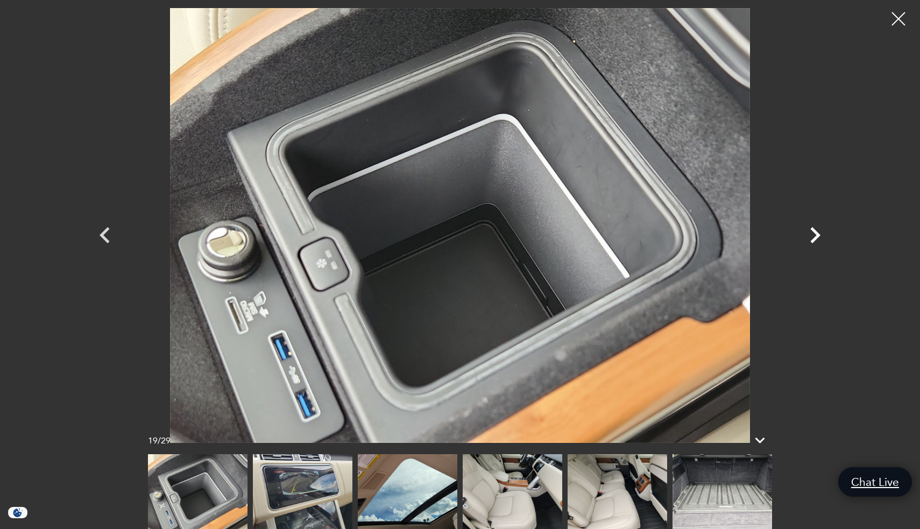
click at [812, 236] on icon "Next" at bounding box center [815, 235] width 32 height 32
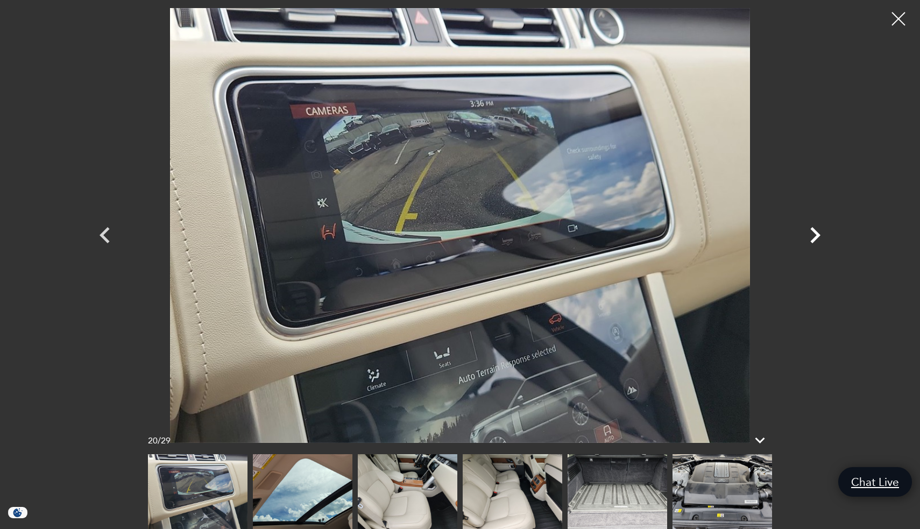
click at [812, 236] on icon "Next" at bounding box center [815, 235] width 32 height 32
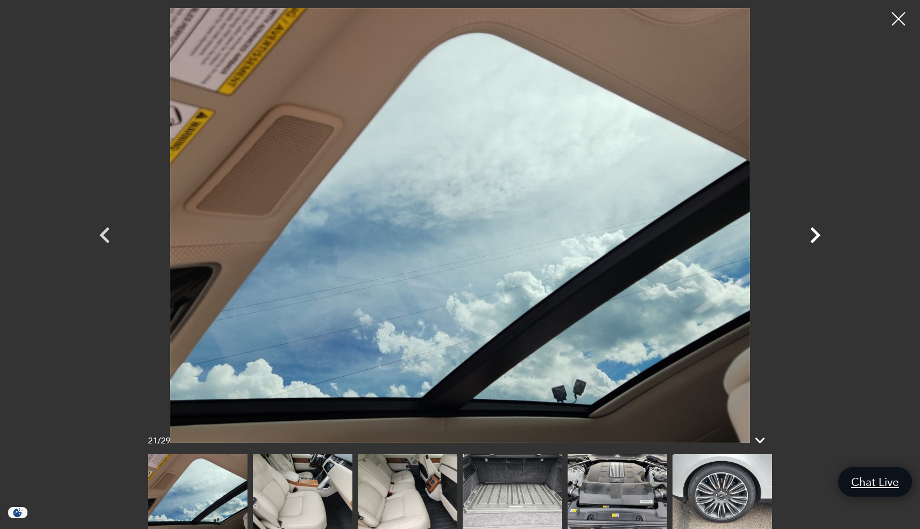
click at [812, 236] on icon "Next" at bounding box center [815, 235] width 32 height 32
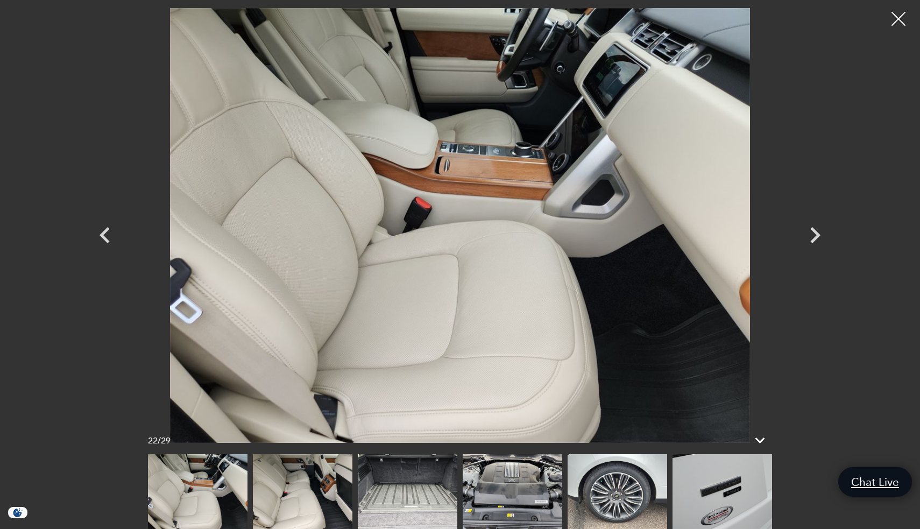
click at [898, 19] on div at bounding box center [898, 19] width 28 height 28
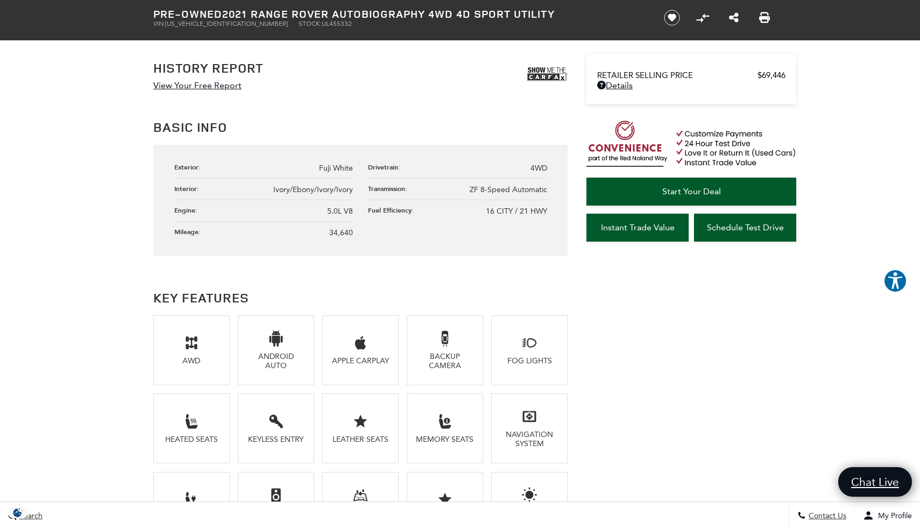
scroll to position [531, 0]
